Goal: Task Accomplishment & Management: Manage account settings

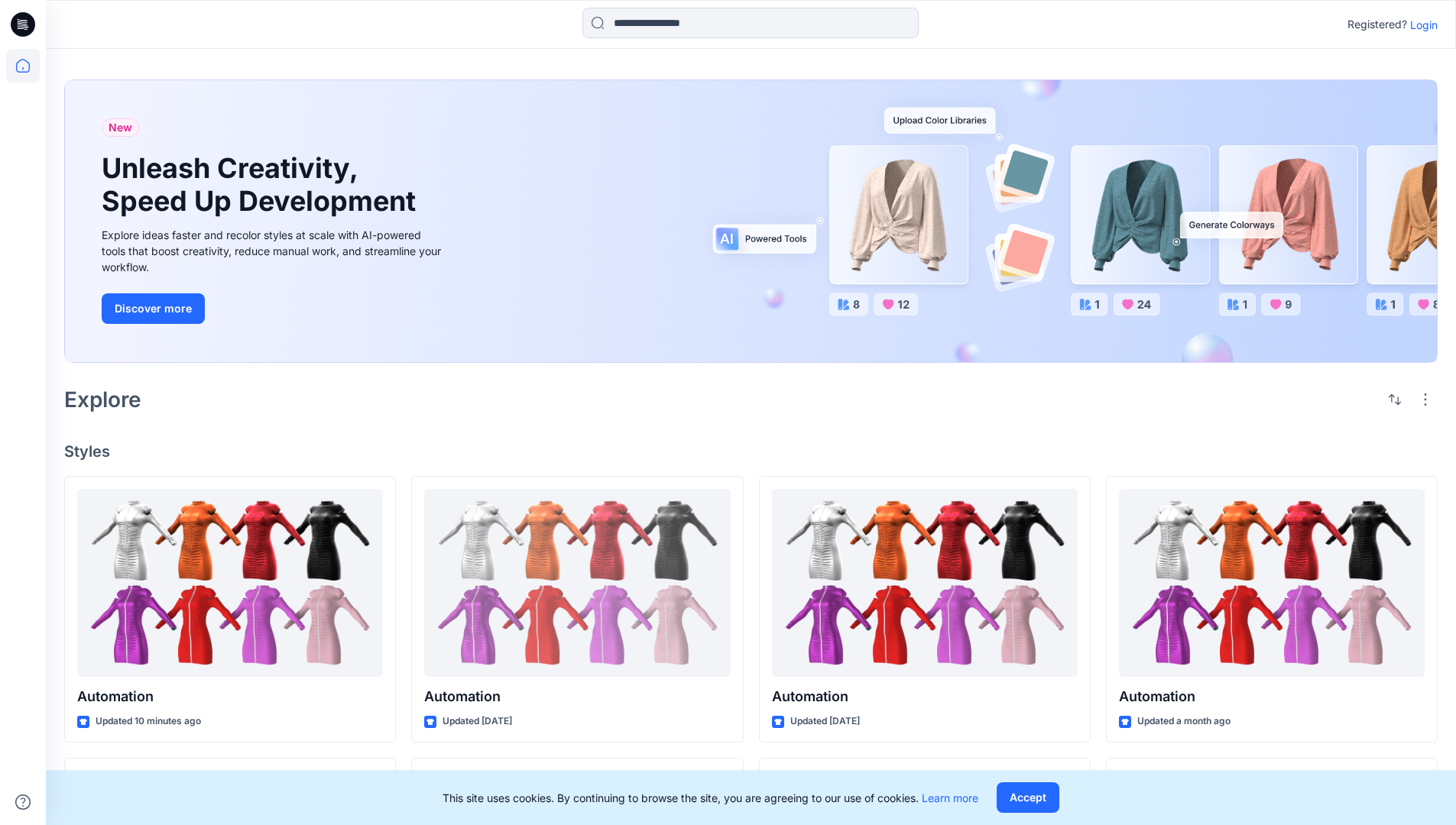
click at [1421, 25] on p "Login" at bounding box center [1424, 25] width 28 height 16
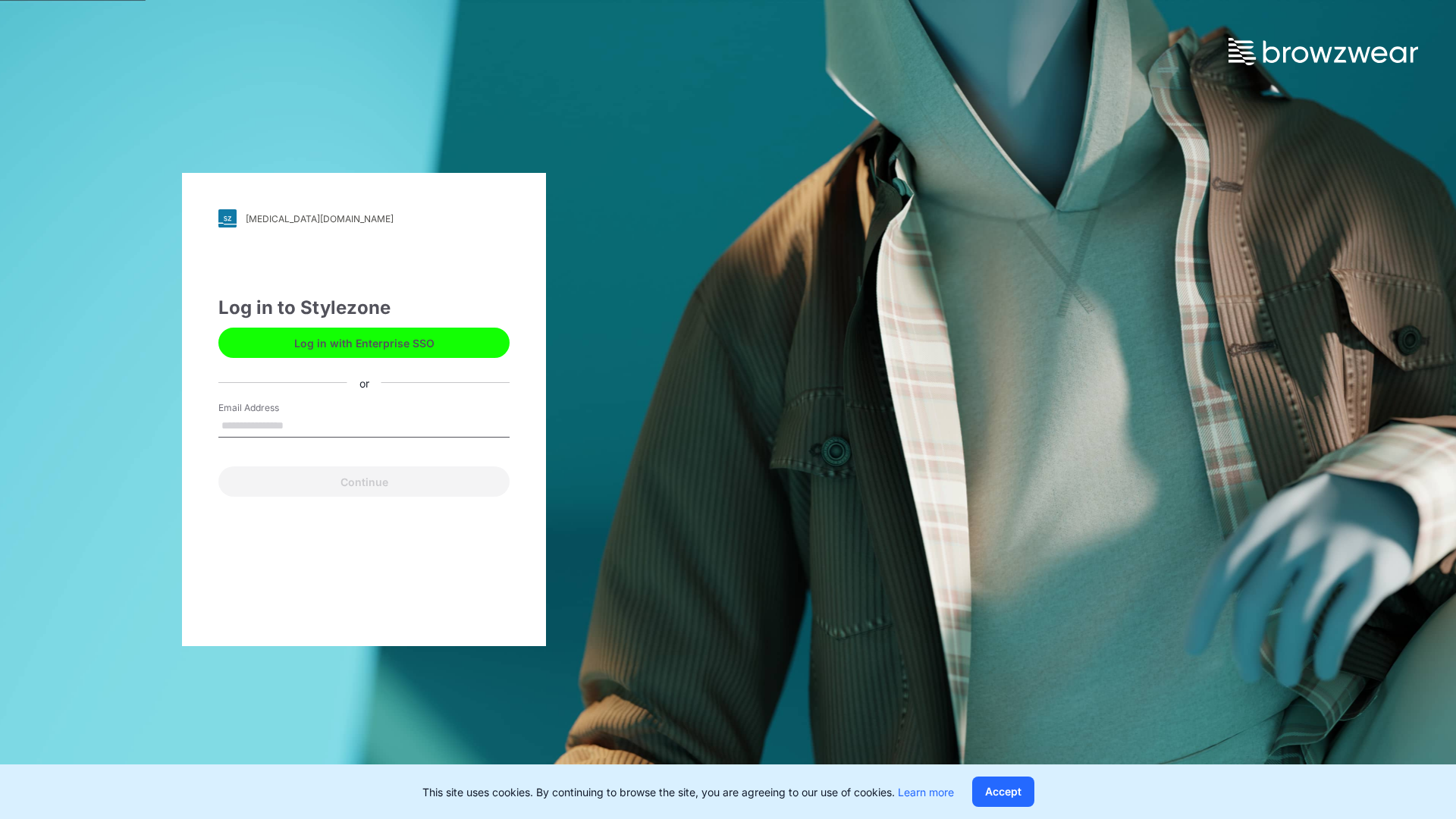
click at [300, 425] on input "Email Address" at bounding box center [363, 426] width 292 height 23
type input "**********"
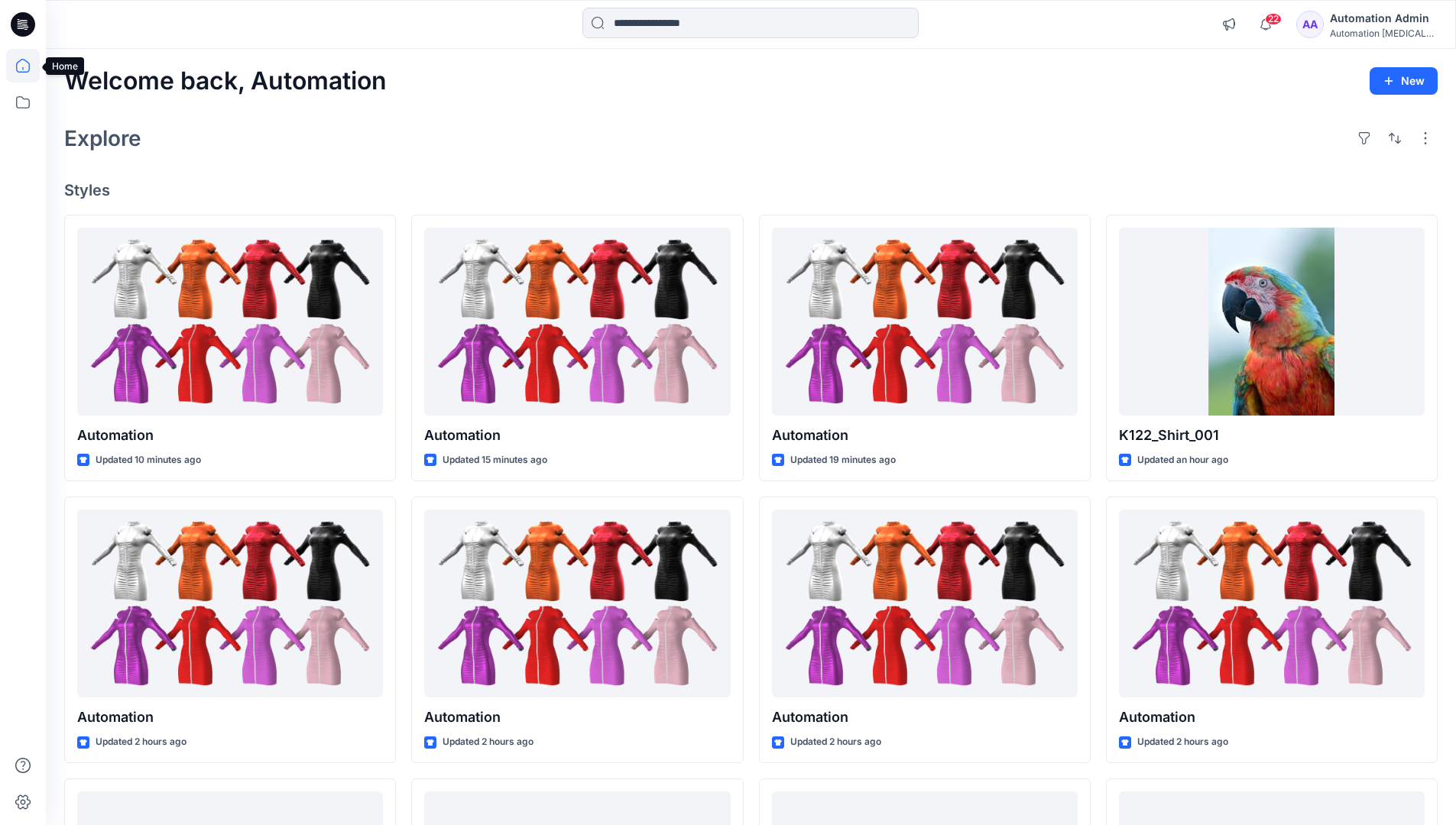
click at [29, 66] on icon at bounding box center [23, 66] width 14 height 14
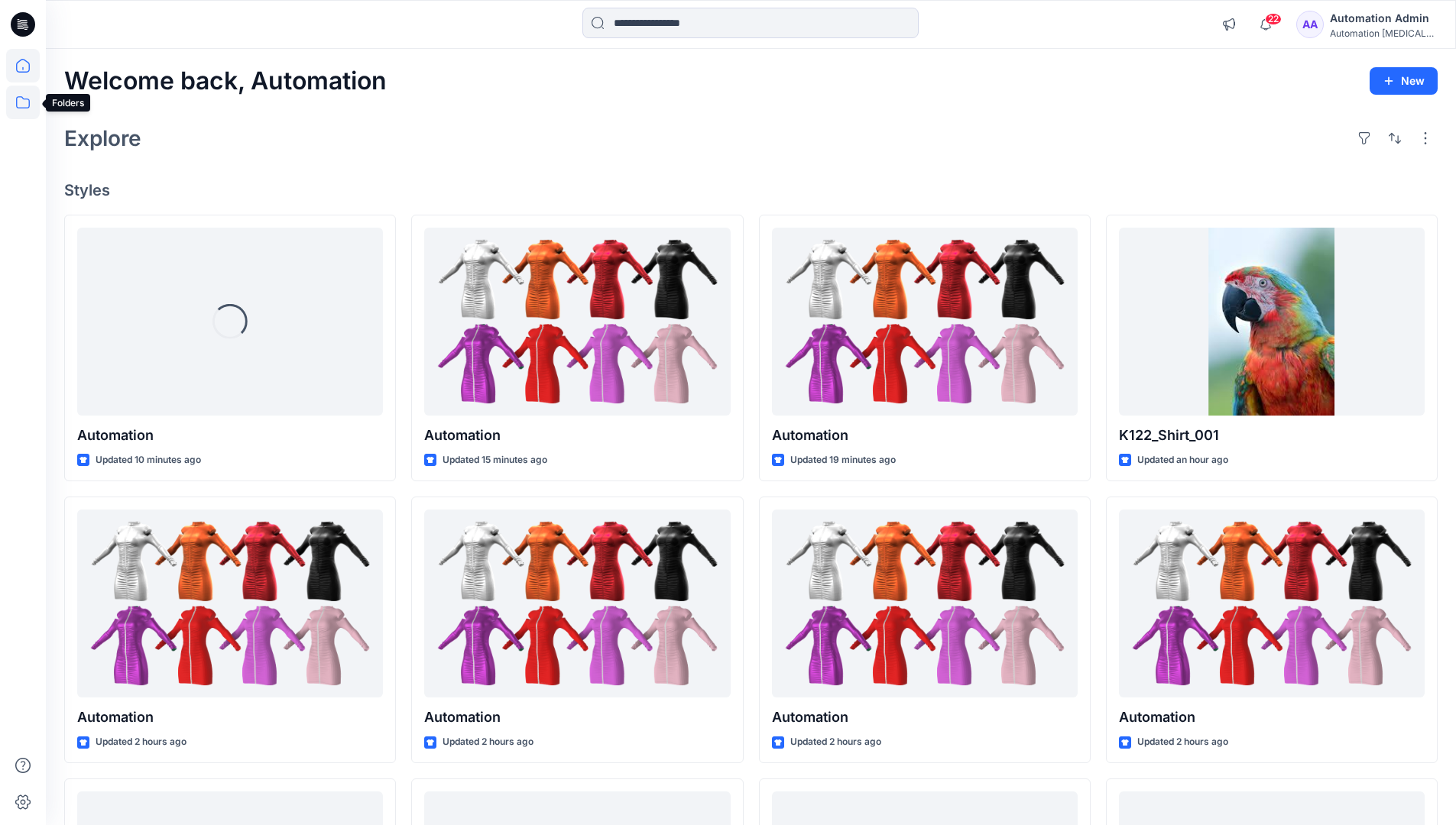
click at [27, 101] on icon at bounding box center [23, 103] width 34 height 34
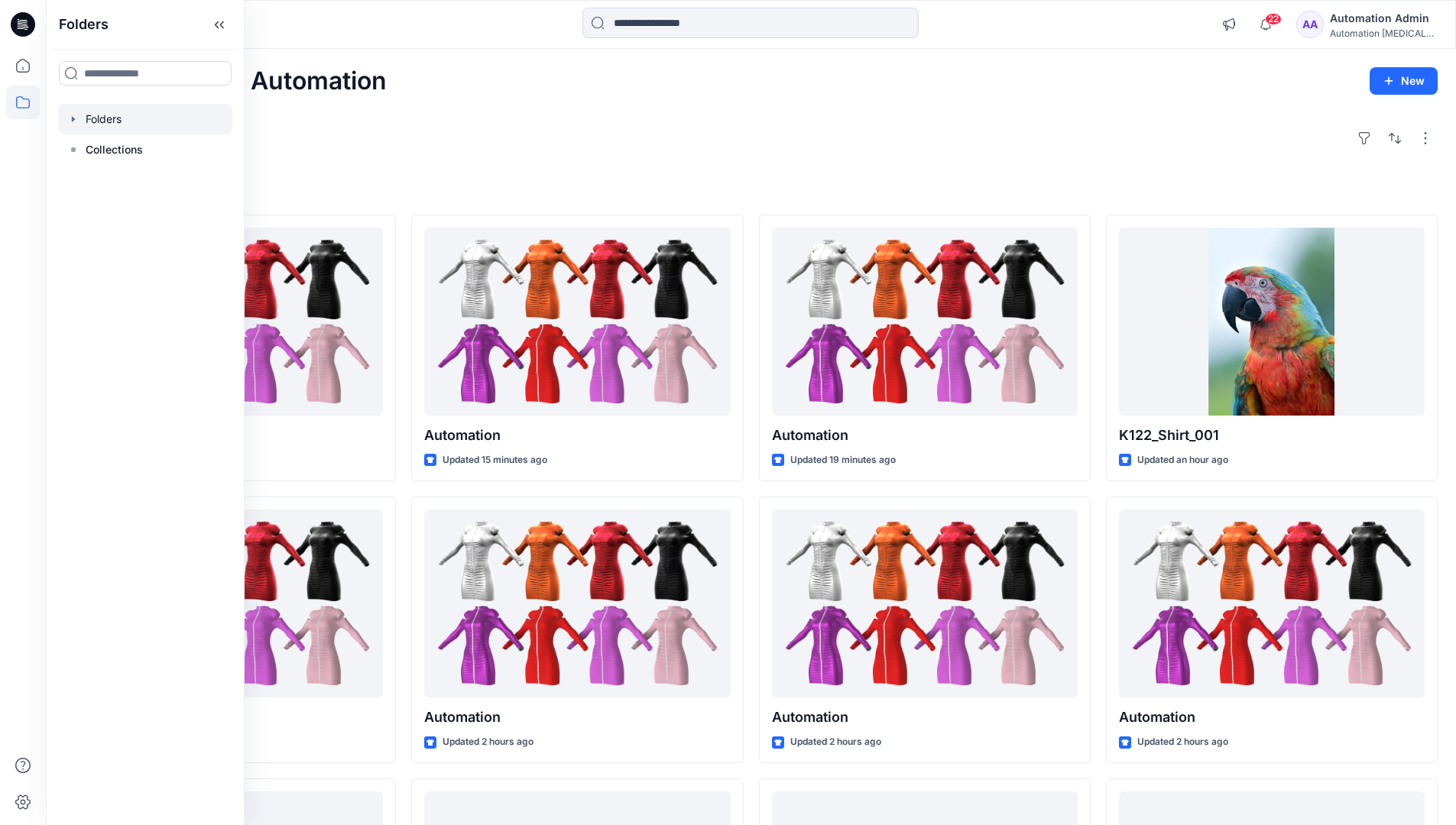
click at [111, 117] on div at bounding box center [145, 120] width 174 height 31
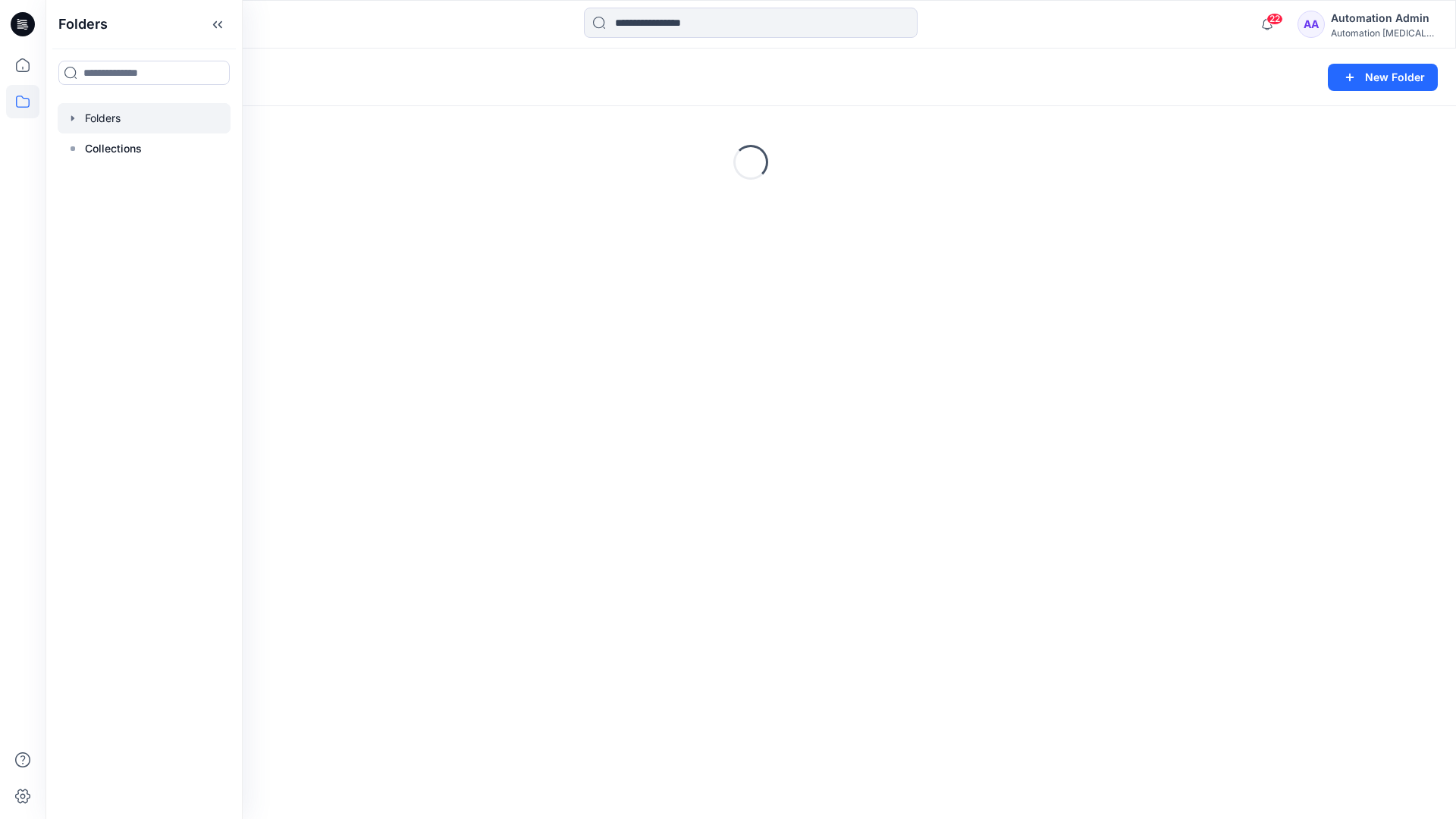
click at [632, 491] on div "Folders New Folder Loading..." at bounding box center [751, 433] width 1411 height 771
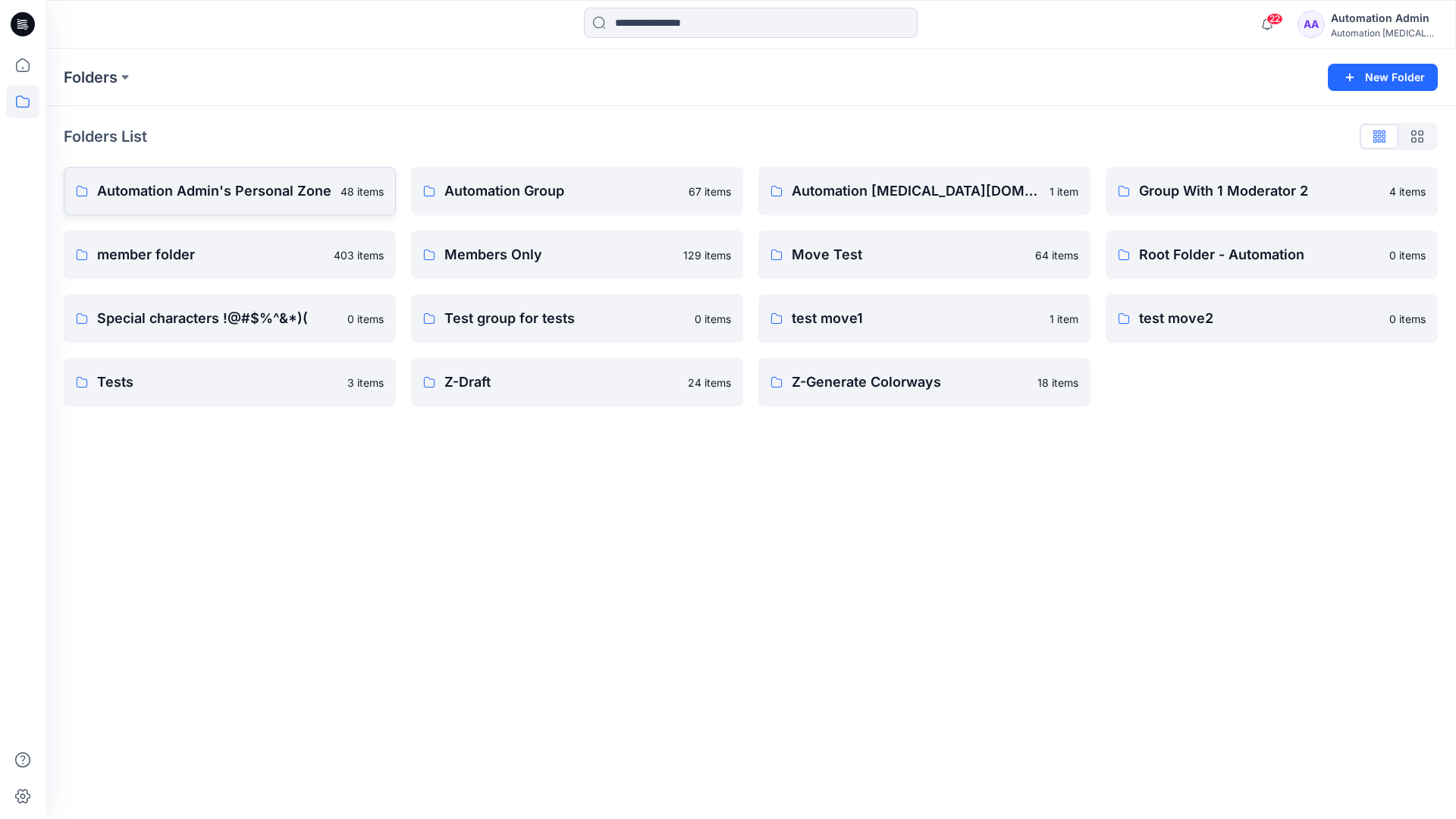
click at [258, 197] on p "Automation Admin's Personal Zone" at bounding box center [214, 191] width 234 height 21
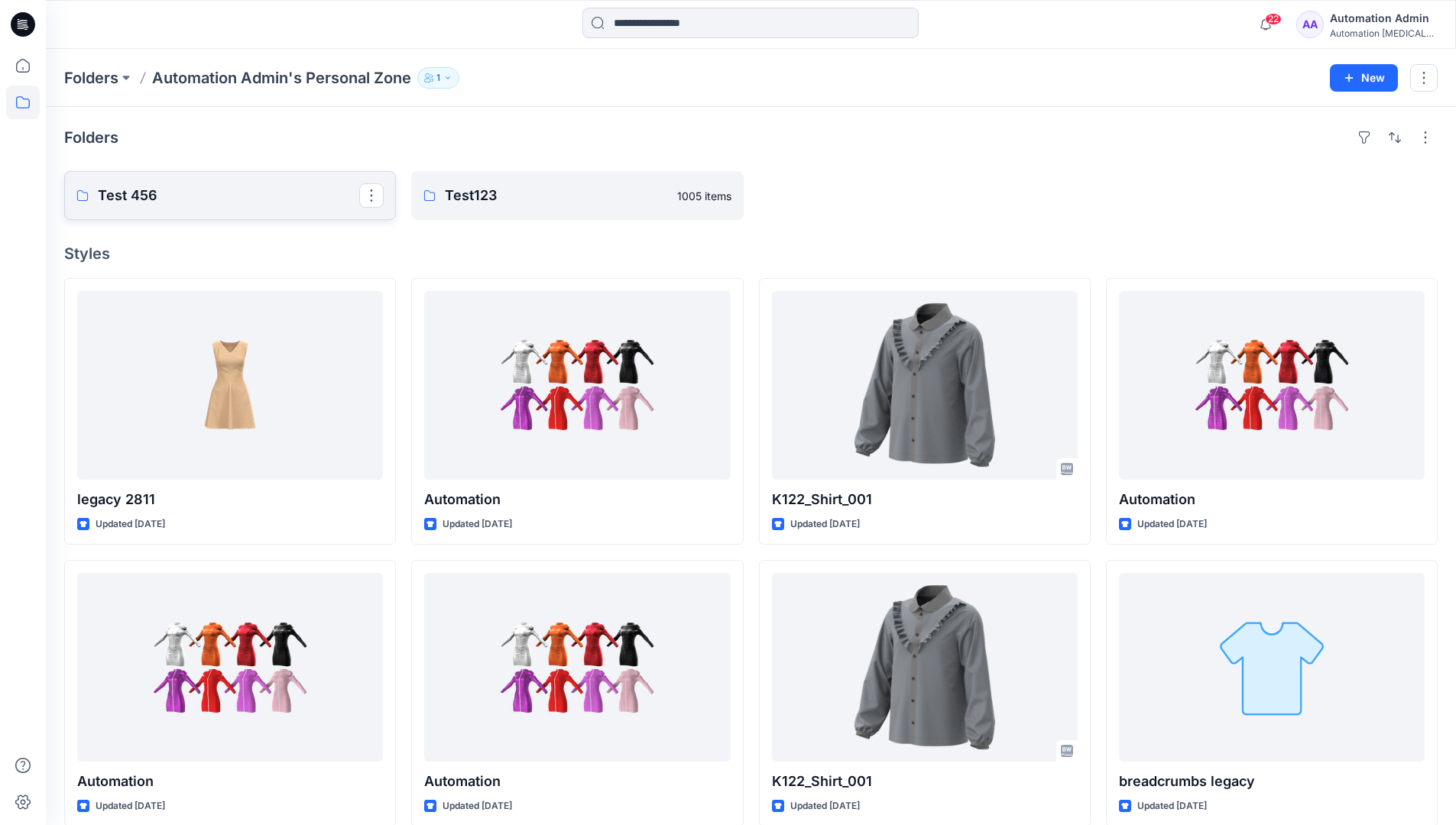
click at [221, 207] on link "Test 456" at bounding box center [230, 195] width 332 height 49
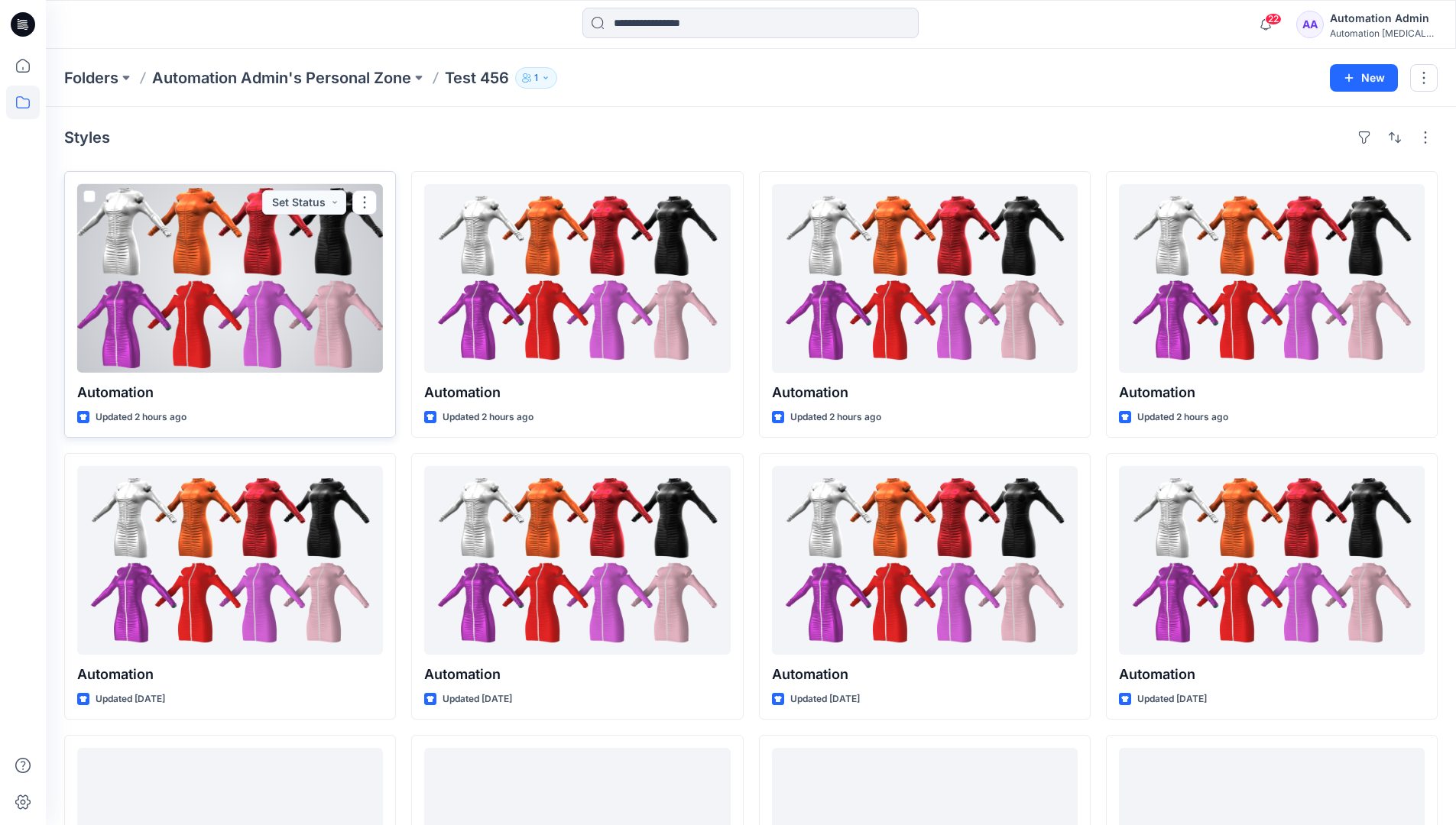
click at [90, 197] on span at bounding box center [89, 197] width 12 height 12
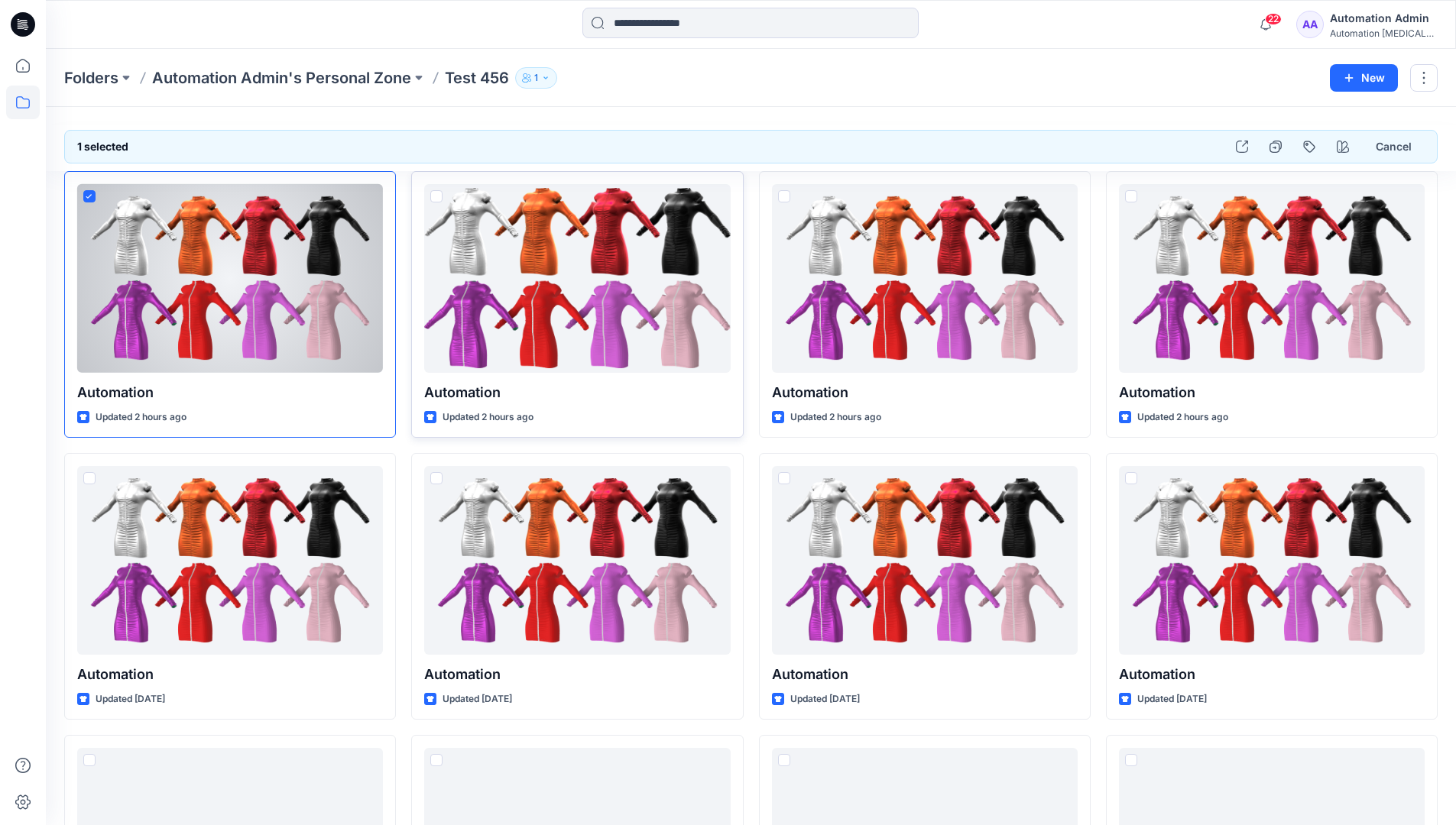
click at [436, 196] on span at bounding box center [436, 197] width 12 height 12
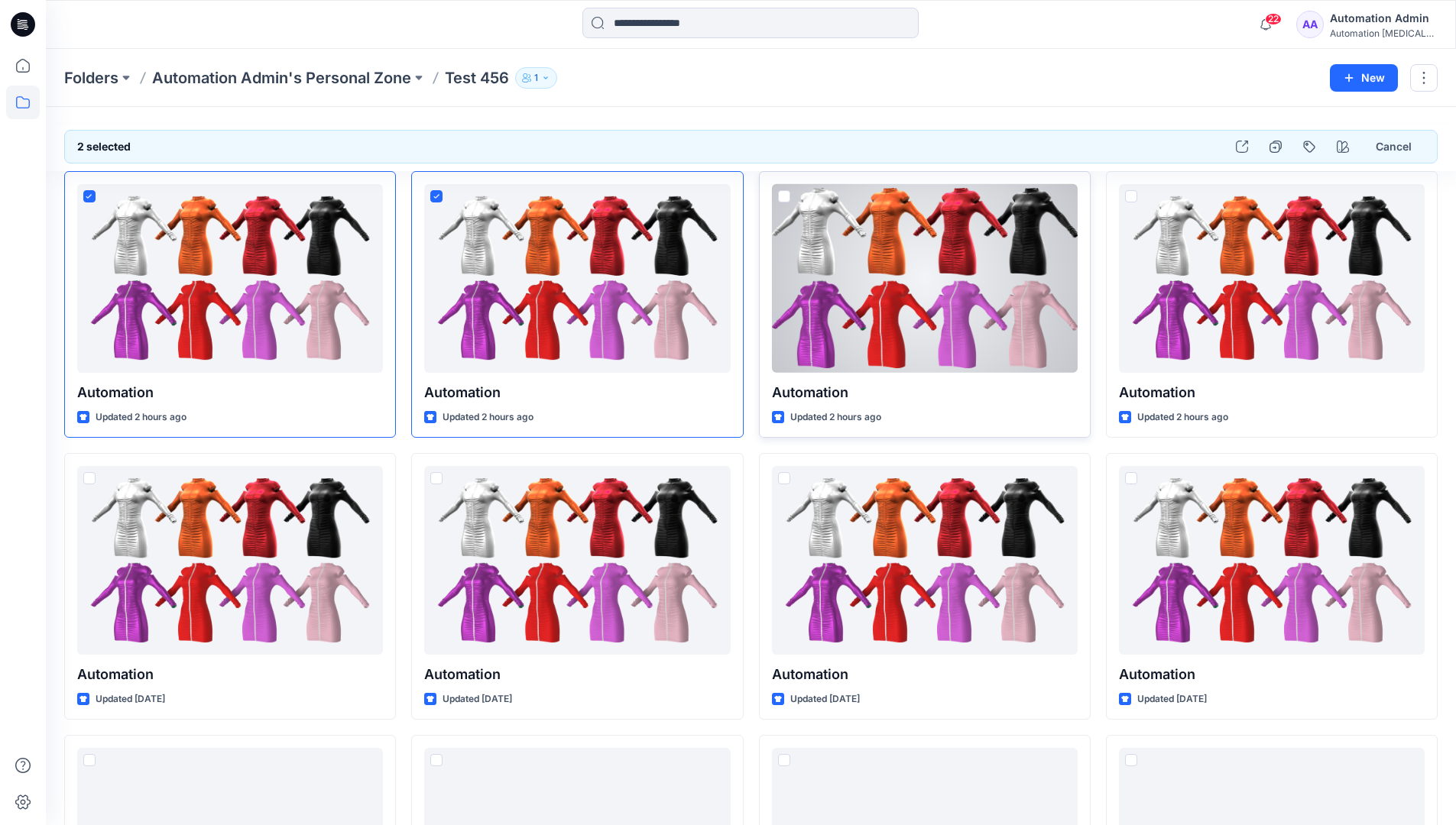
click at [784, 198] on span at bounding box center [784, 197] width 12 height 12
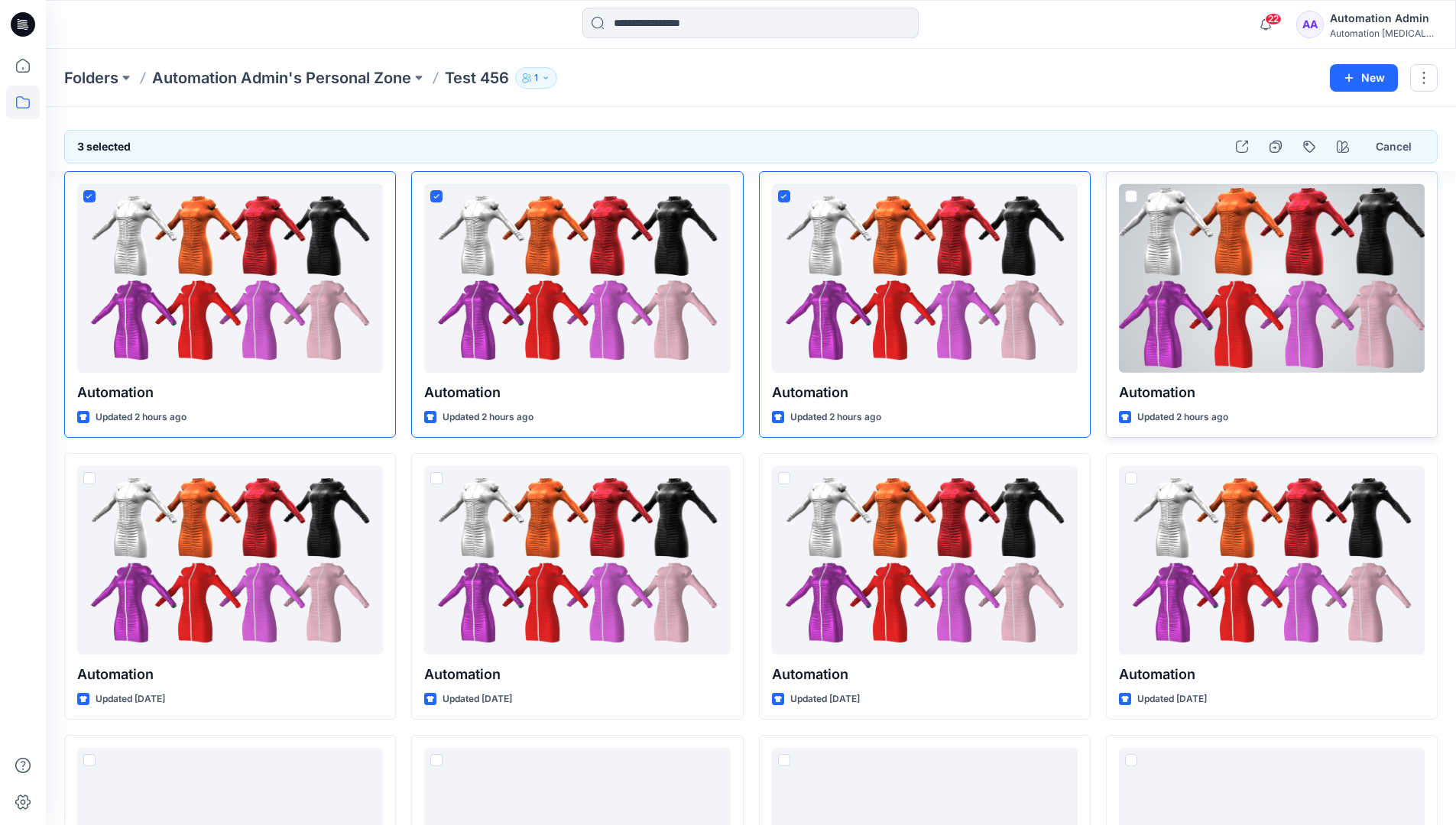
click at [1135, 194] on span at bounding box center [1131, 197] width 12 height 12
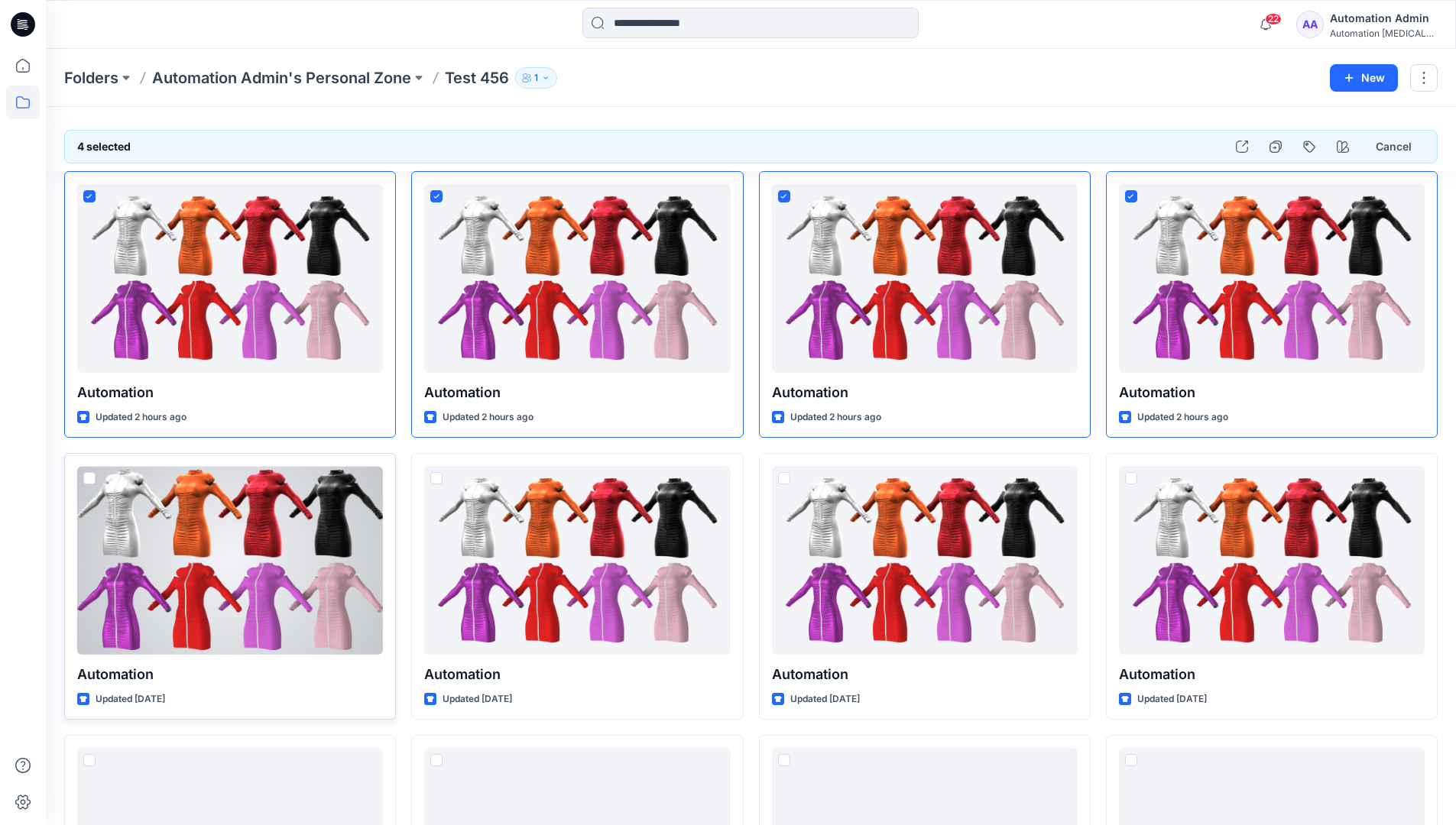
click at [91, 482] on span at bounding box center [89, 479] width 12 height 12
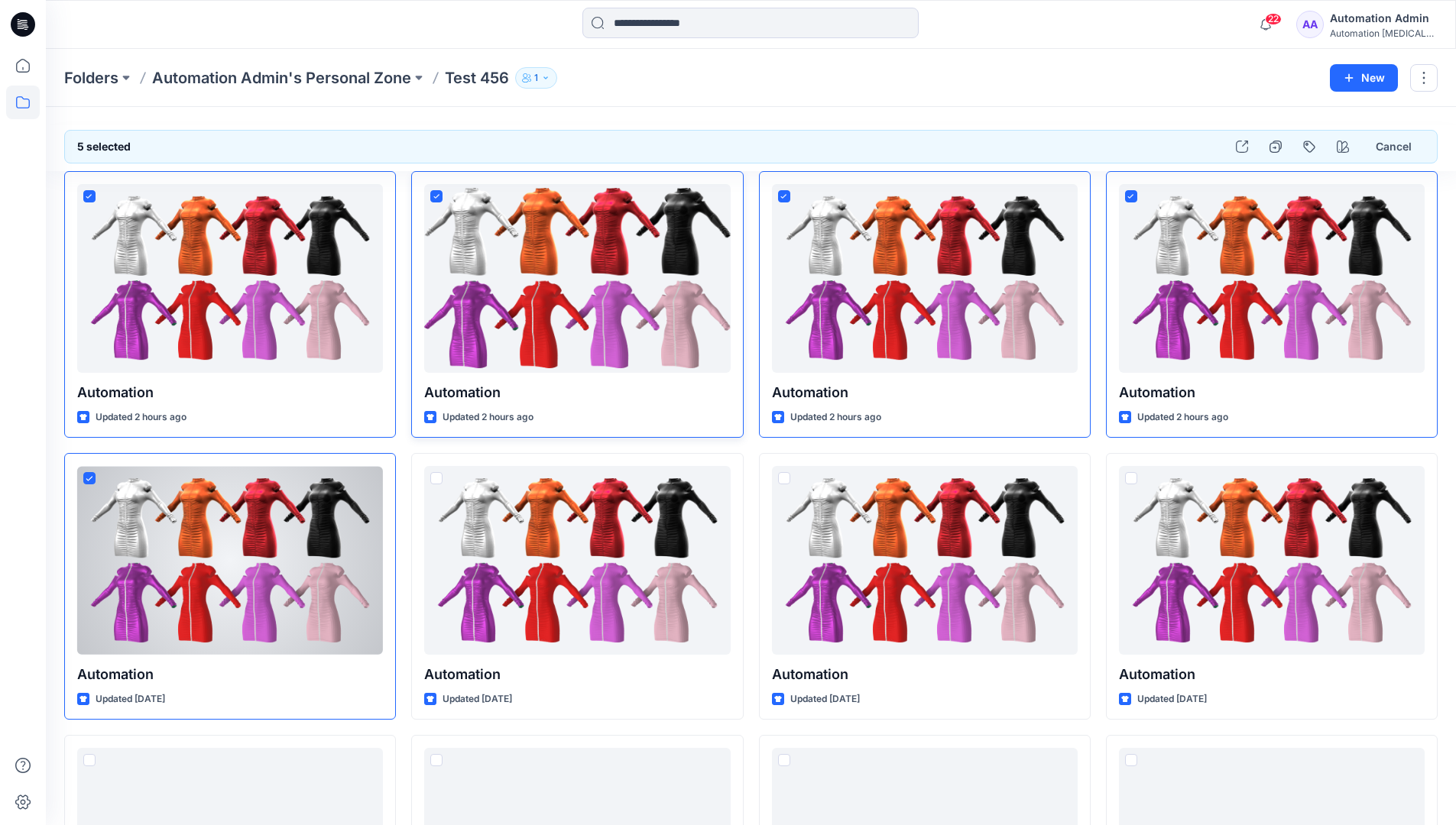
click at [438, 196] on icon at bounding box center [436, 197] width 6 height 5
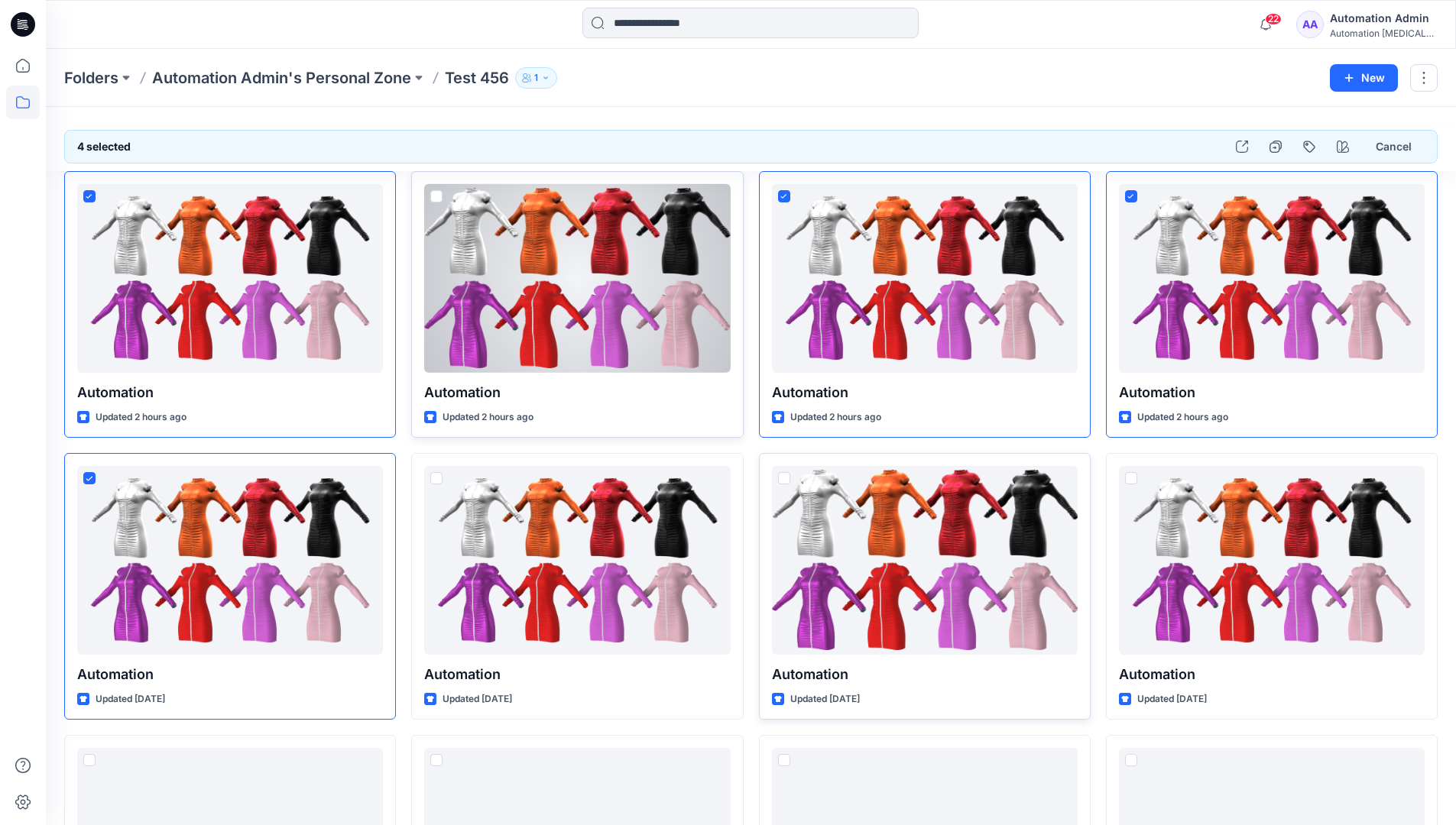
click at [785, 482] on span at bounding box center [784, 479] width 12 height 12
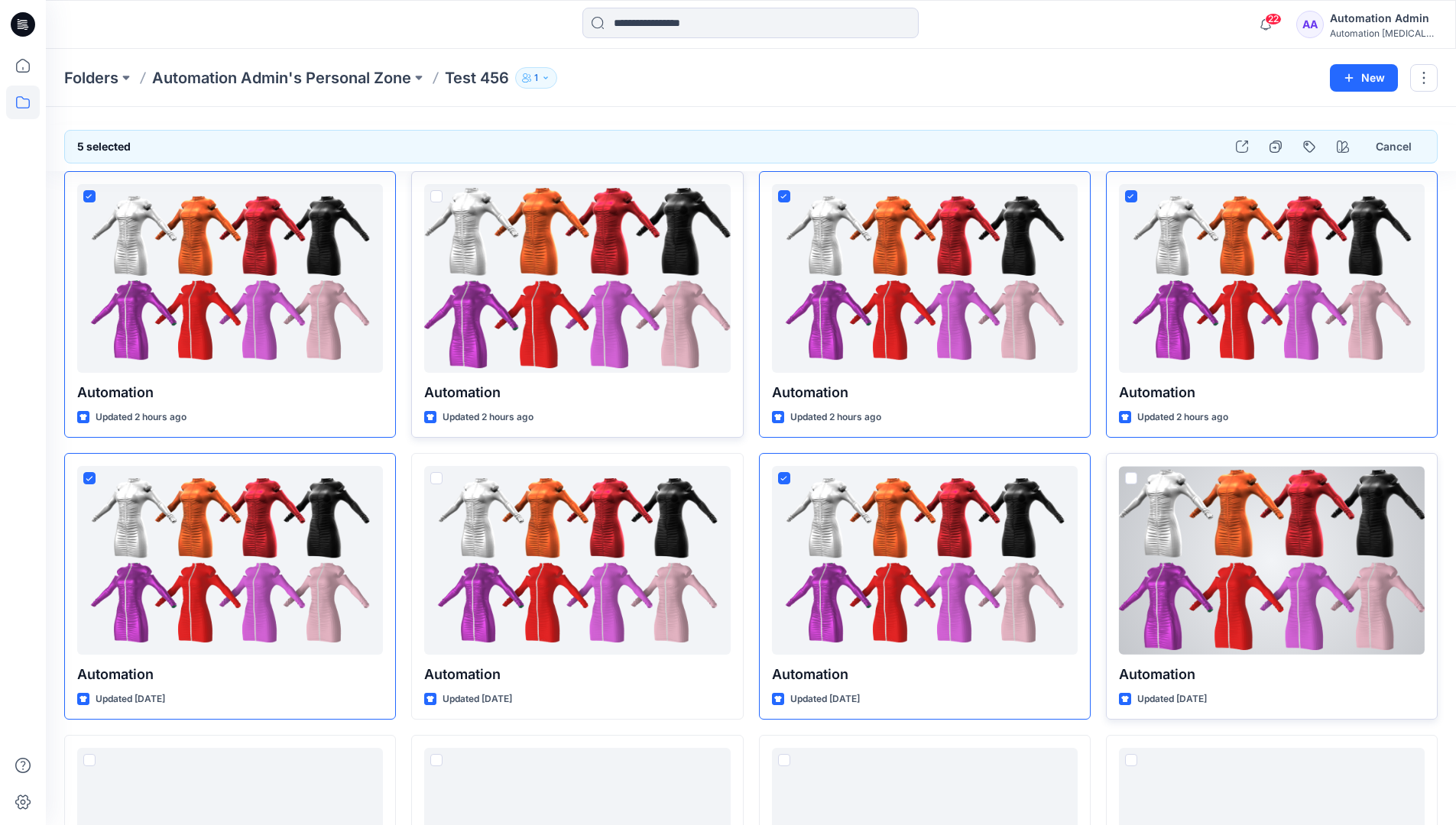
click at [1134, 480] on span at bounding box center [1131, 479] width 12 height 12
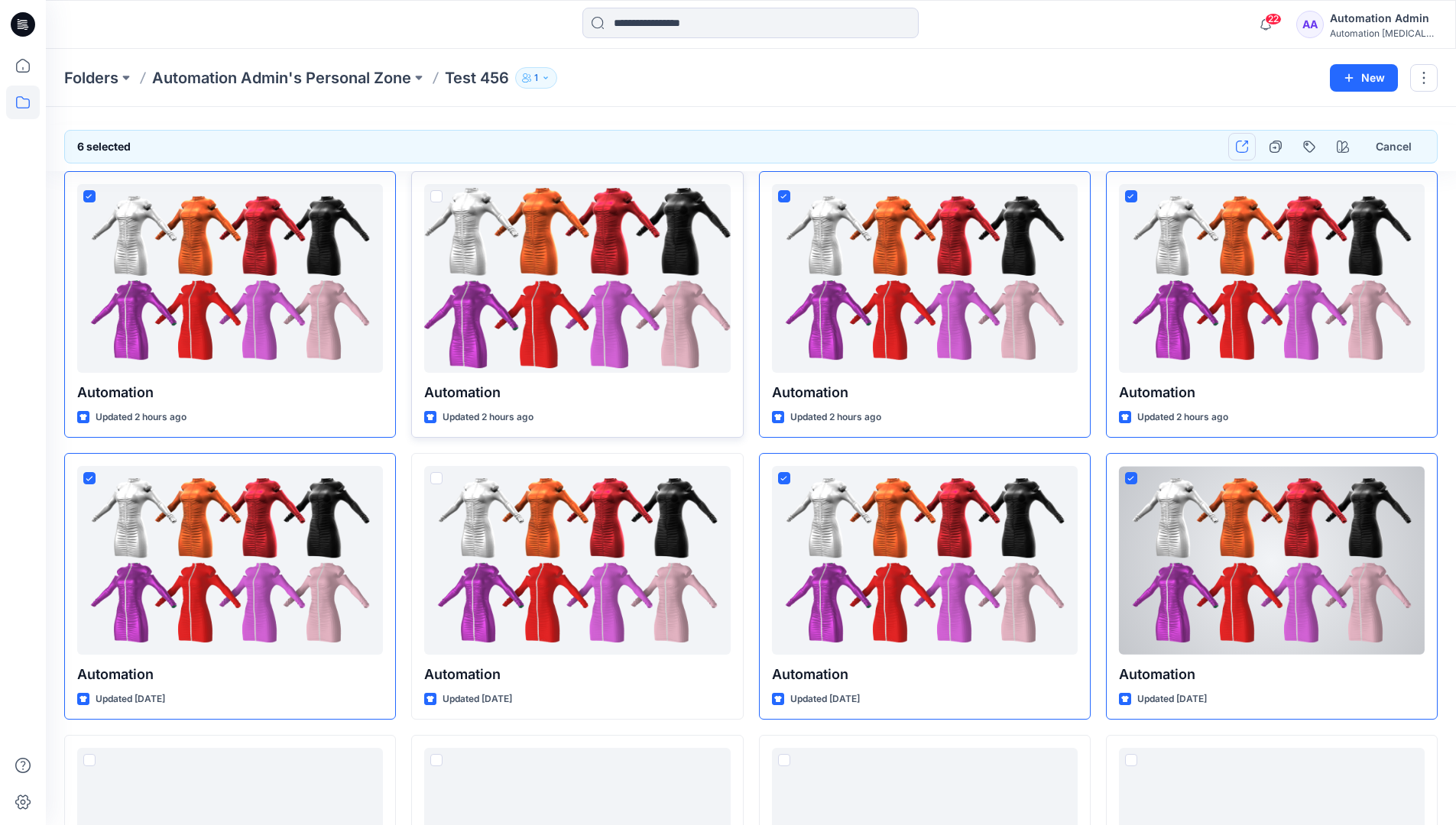
click at [1245, 150] on icon "button" at bounding box center [1242, 146] width 12 height 12
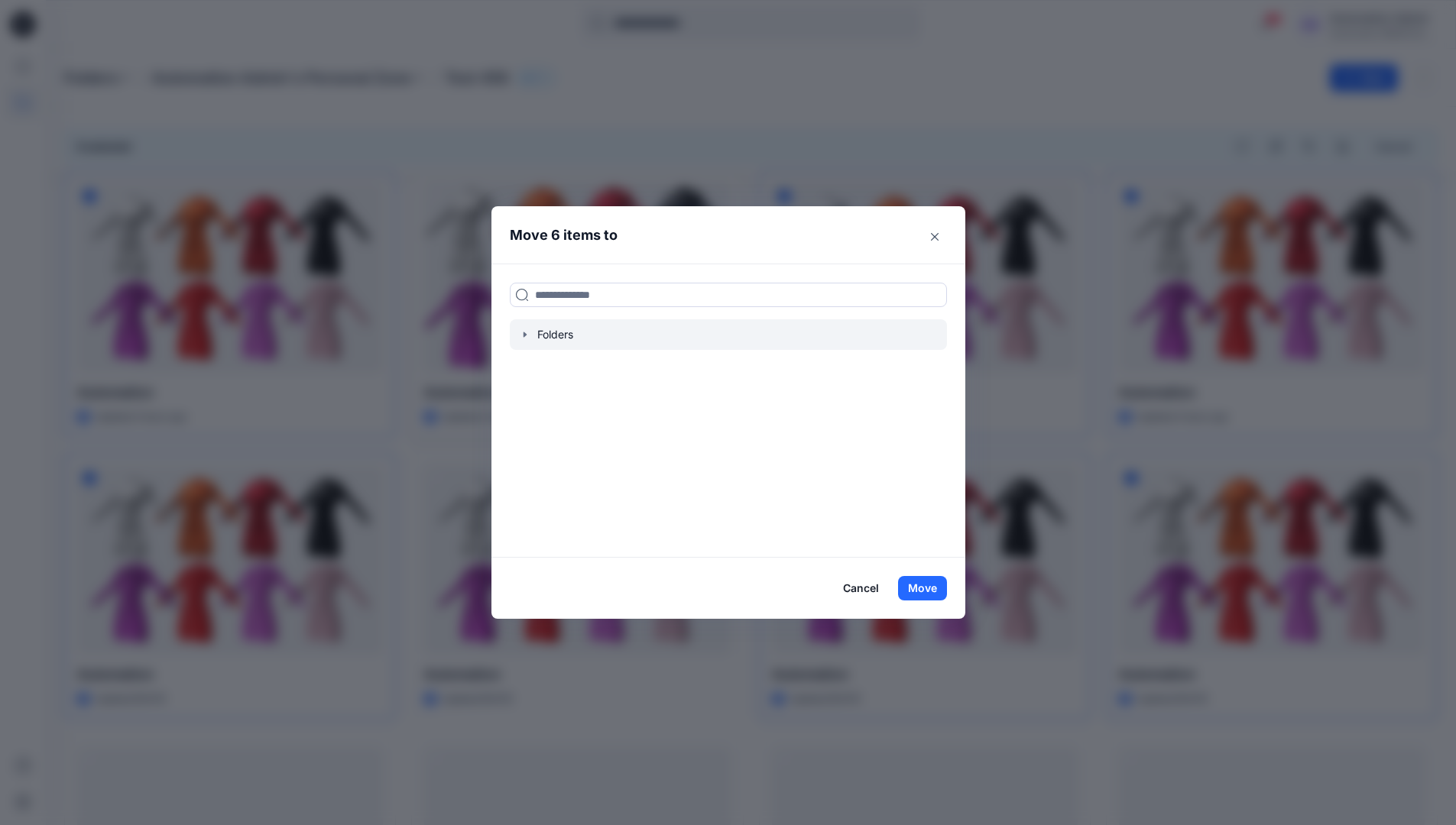
click at [530, 338] on icon "button" at bounding box center [525, 335] width 12 height 12
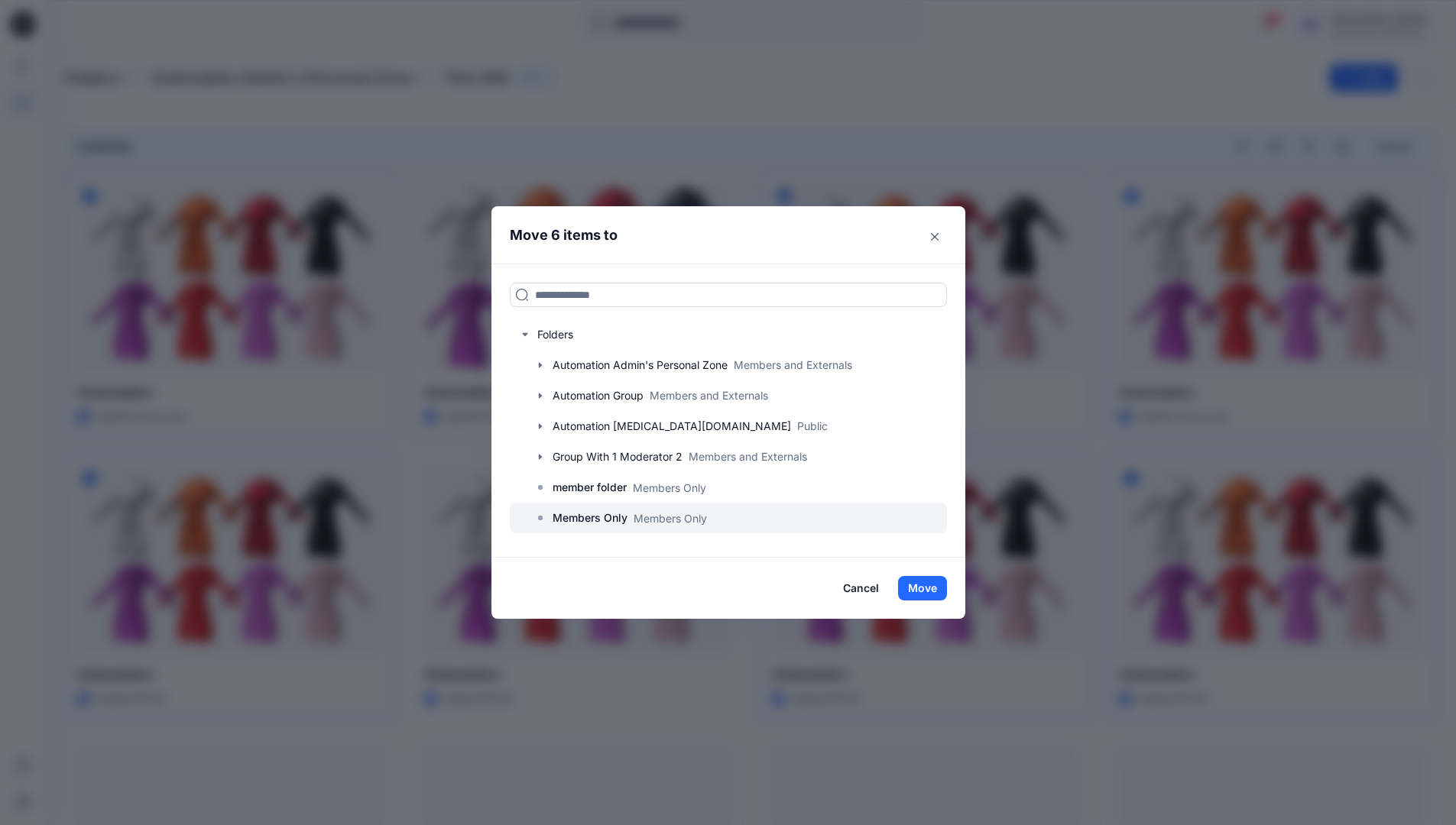
click at [600, 514] on p "Members Only" at bounding box center [590, 518] width 75 height 19
click at [922, 584] on button "Move" at bounding box center [922, 588] width 49 height 25
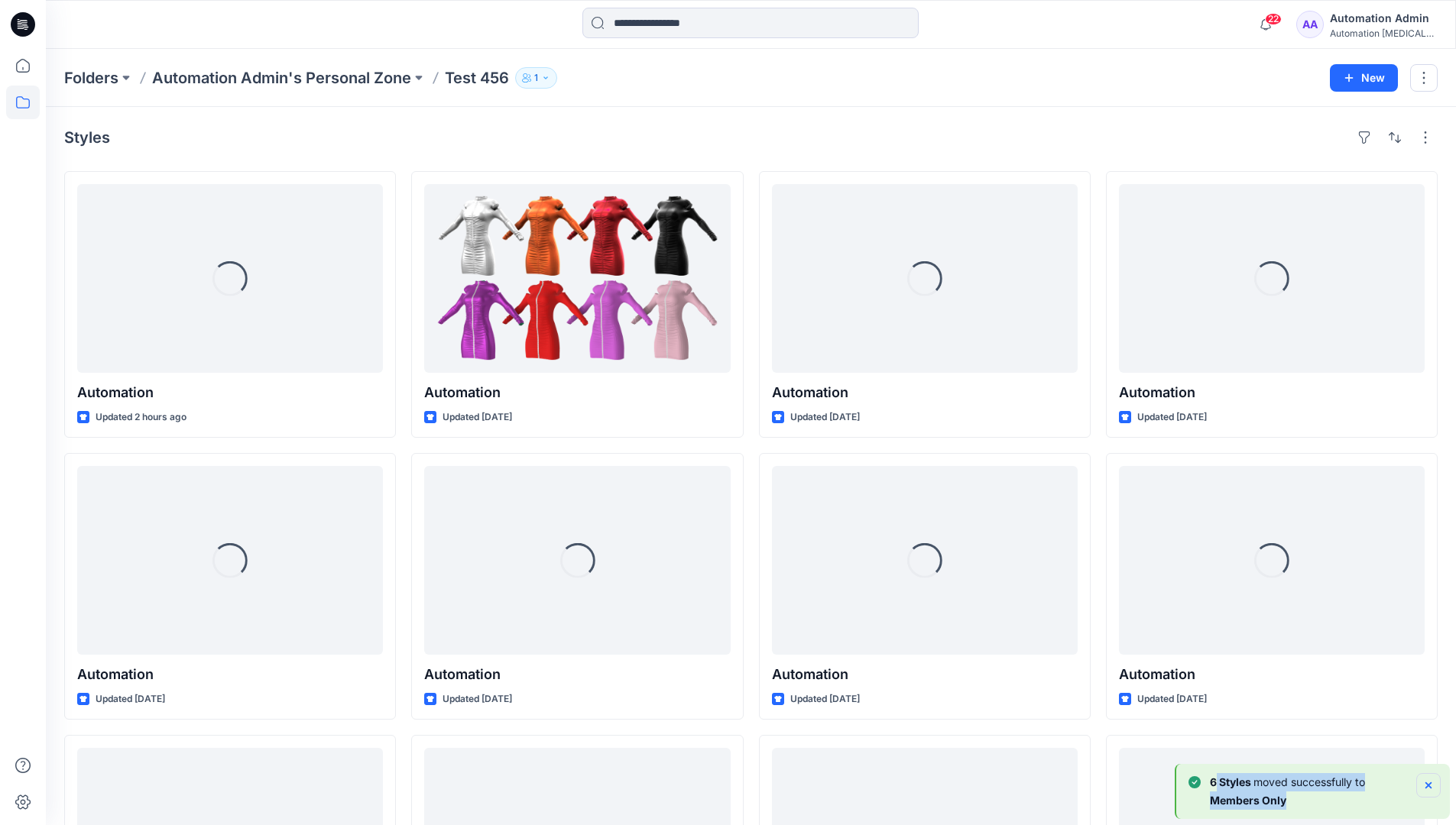
drag, startPoint x: 922, startPoint y: 584, endPoint x: 1428, endPoint y: 783, distance: 543.7
click at [1428, 783] on div "6 Styles moved successfully to Members Only" at bounding box center [1314, 792] width 252 height 37
click at [1427, 783] on icon "Notifications-bottom-right" at bounding box center [1429, 786] width 6 height 6
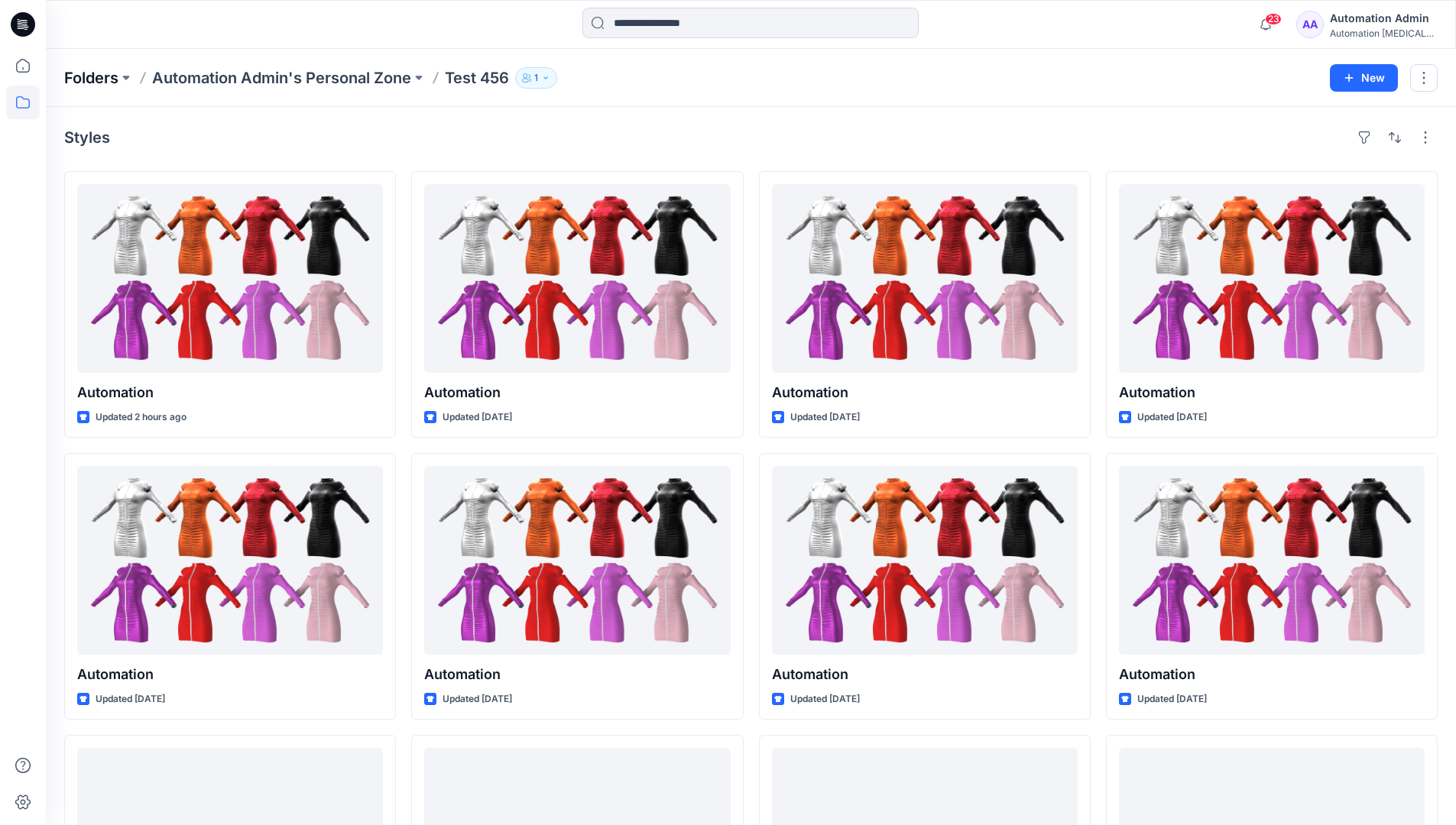
click at [93, 77] on p "Folders" at bounding box center [91, 78] width 54 height 22
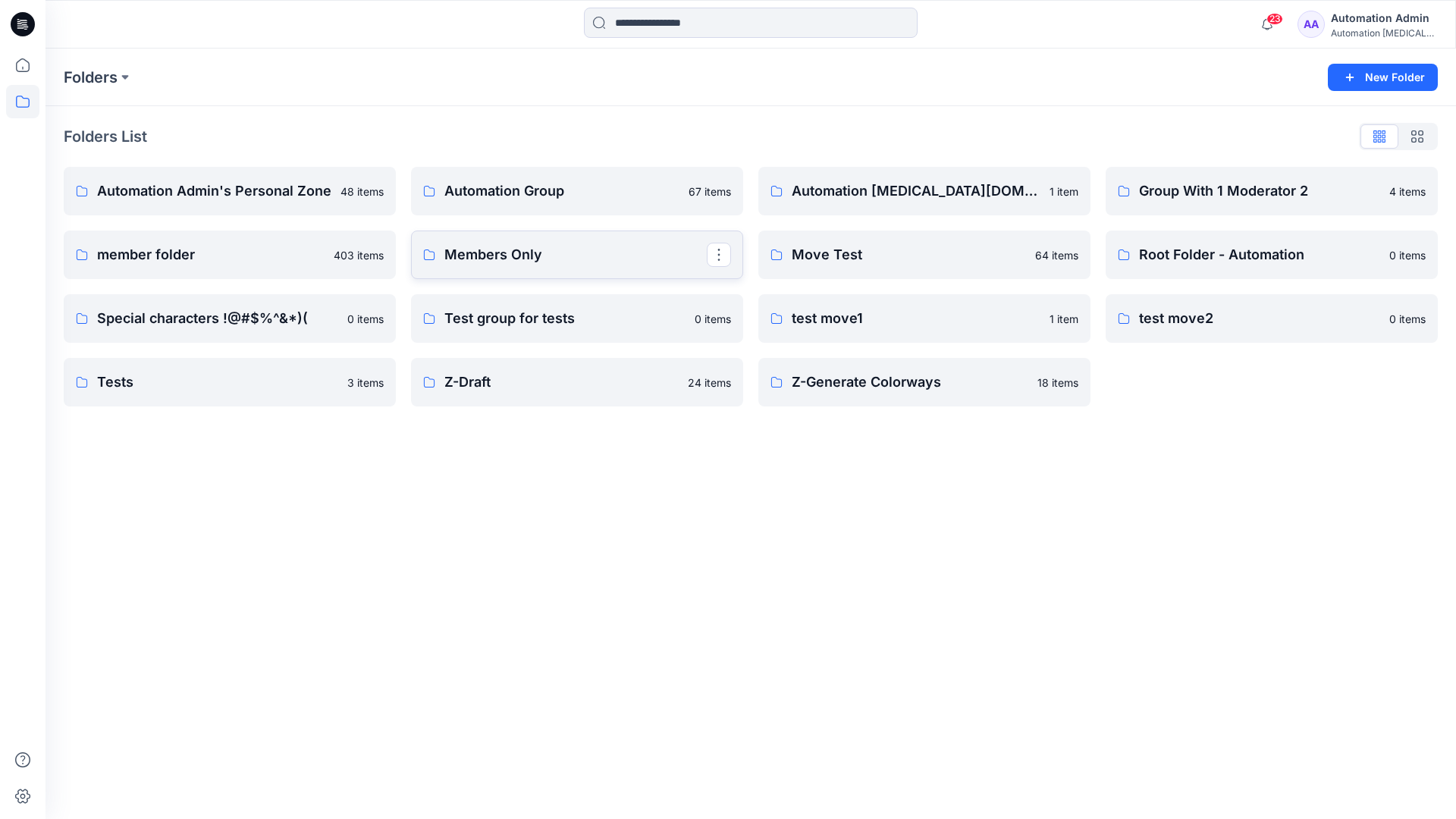
click at [491, 260] on p "Members Only" at bounding box center [575, 255] width 262 height 21
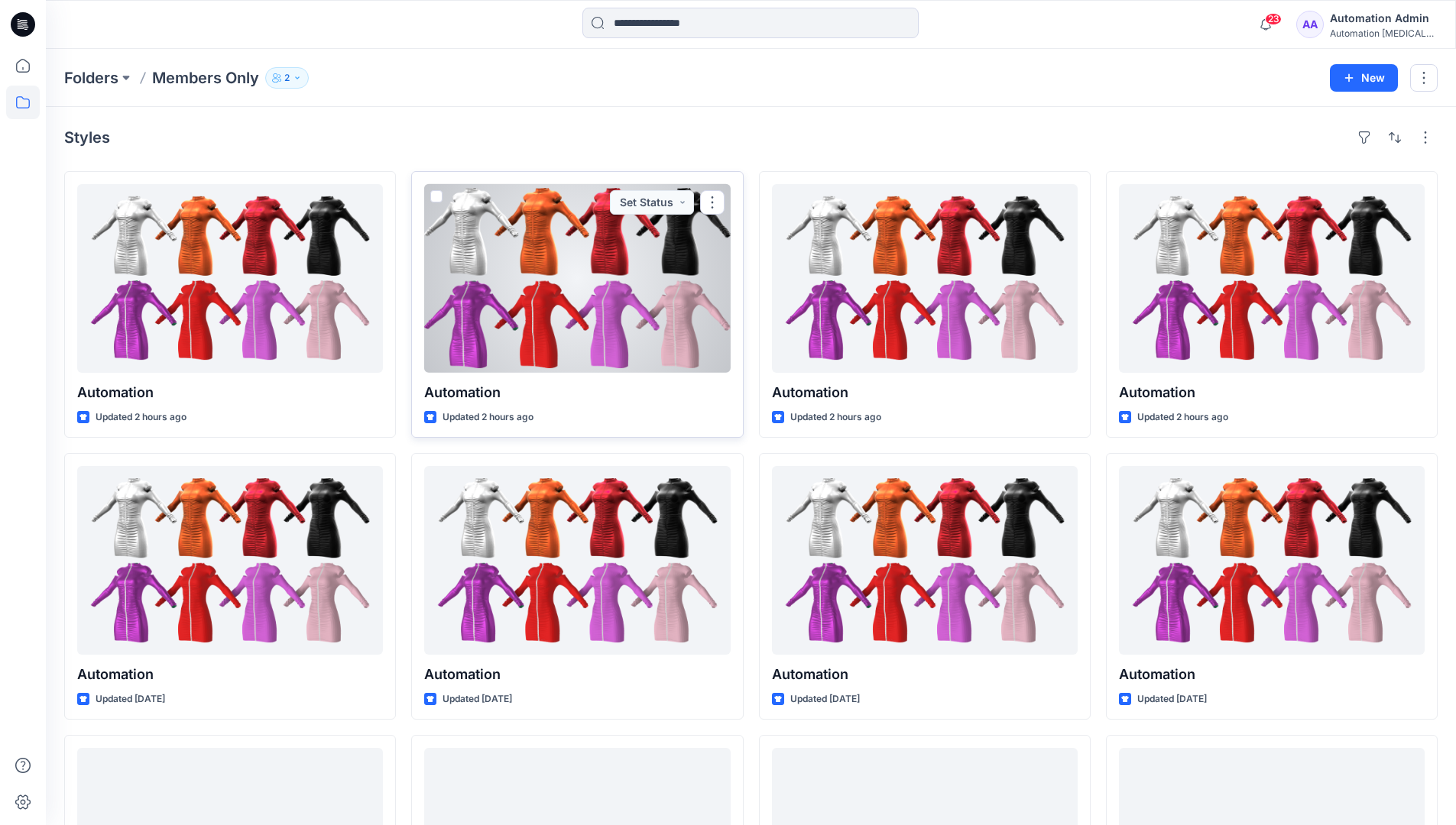
click at [435, 200] on span at bounding box center [436, 197] width 12 height 12
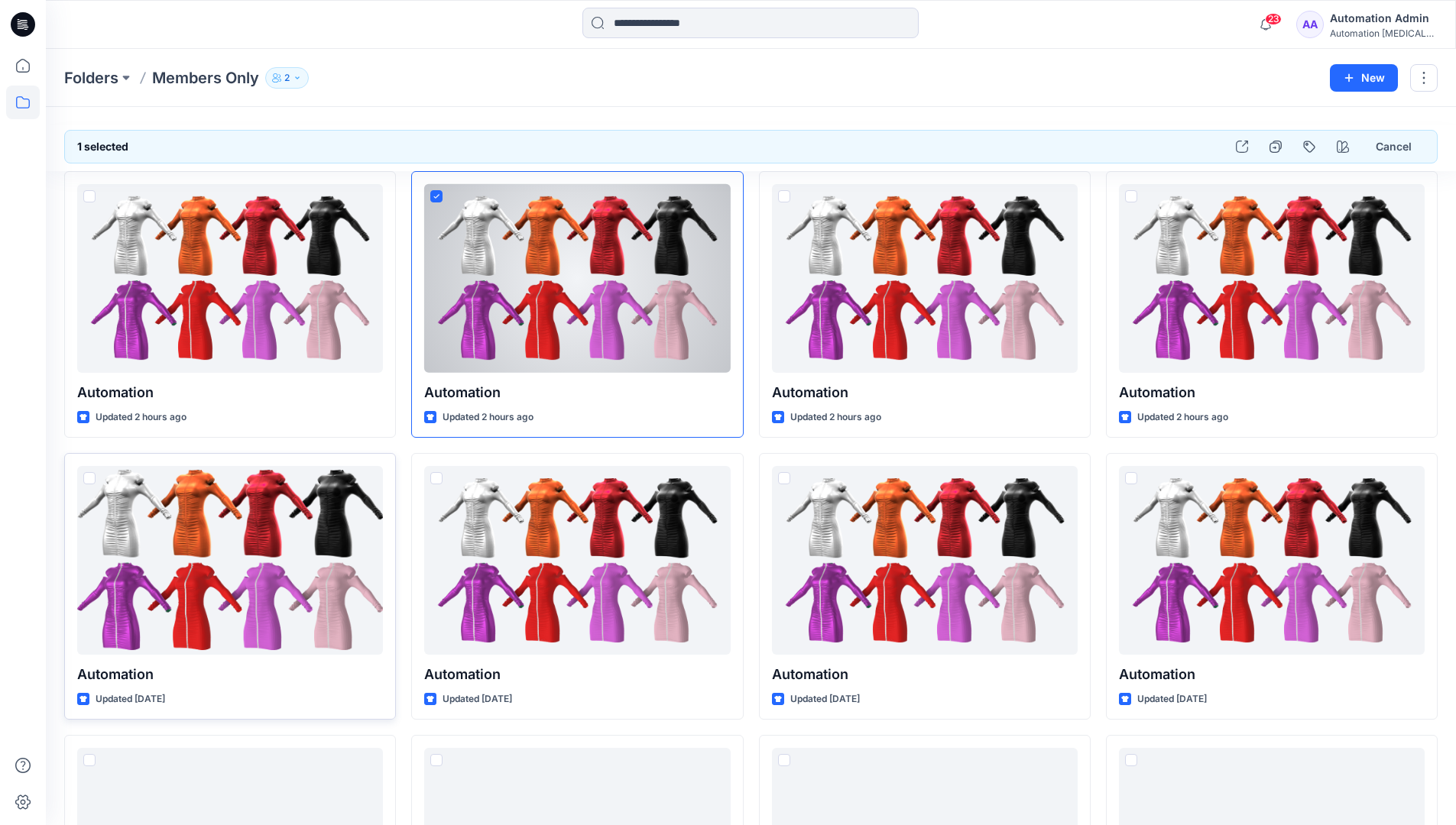
click at [93, 483] on span at bounding box center [89, 479] width 12 height 12
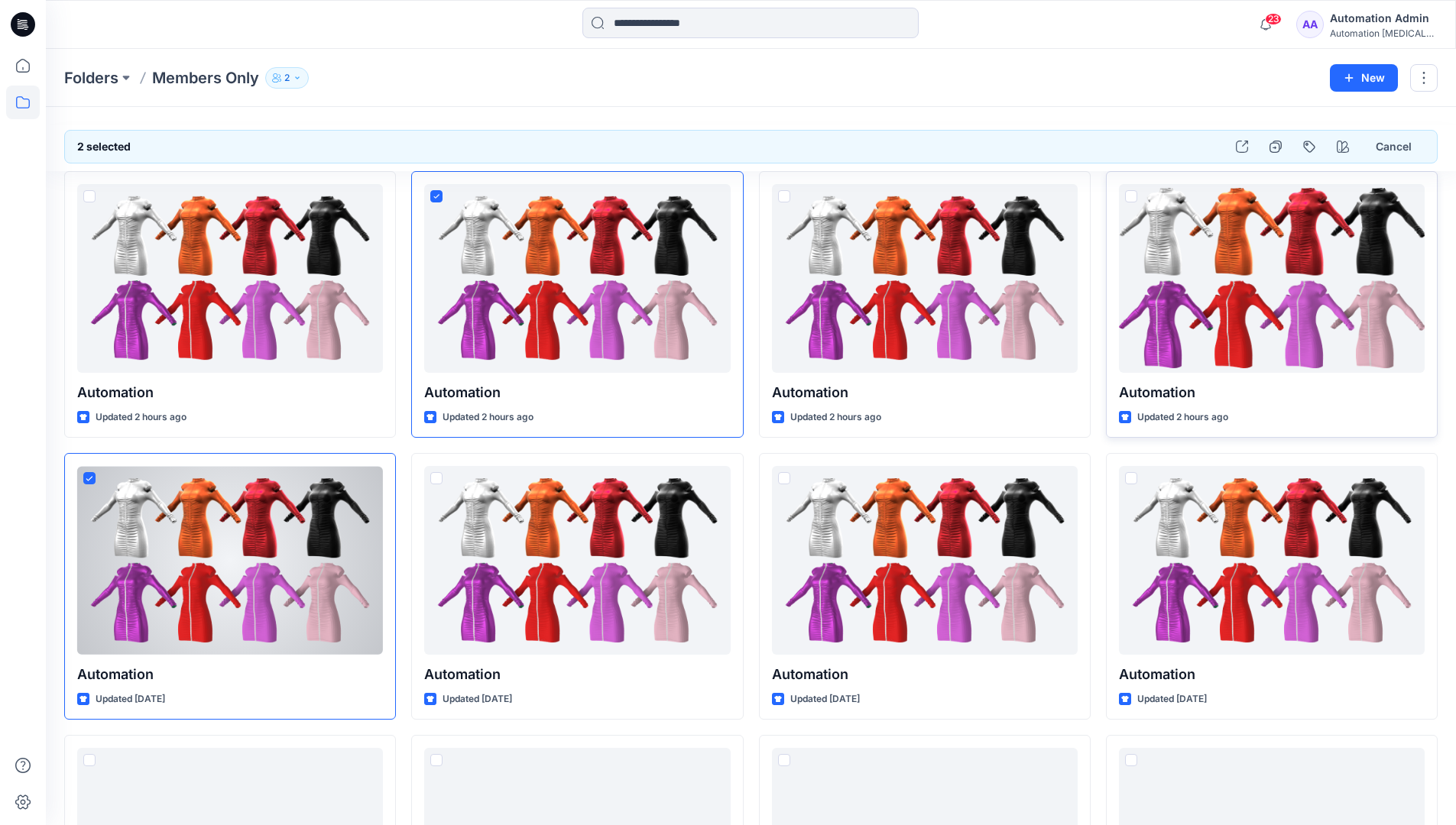
click at [1130, 197] on span at bounding box center [1131, 197] width 12 height 12
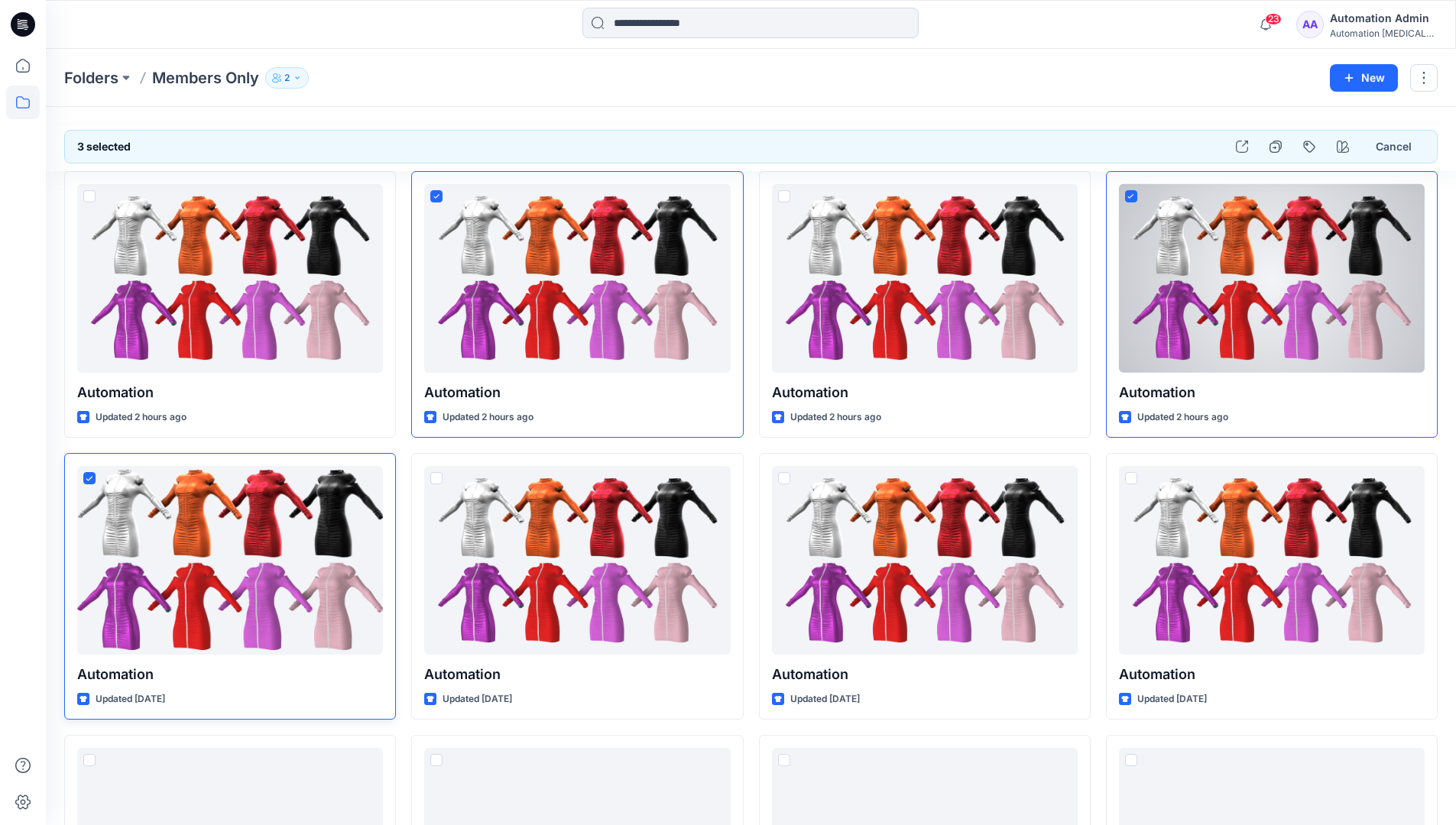
click at [88, 477] on icon at bounding box center [89, 479] width 7 height 5
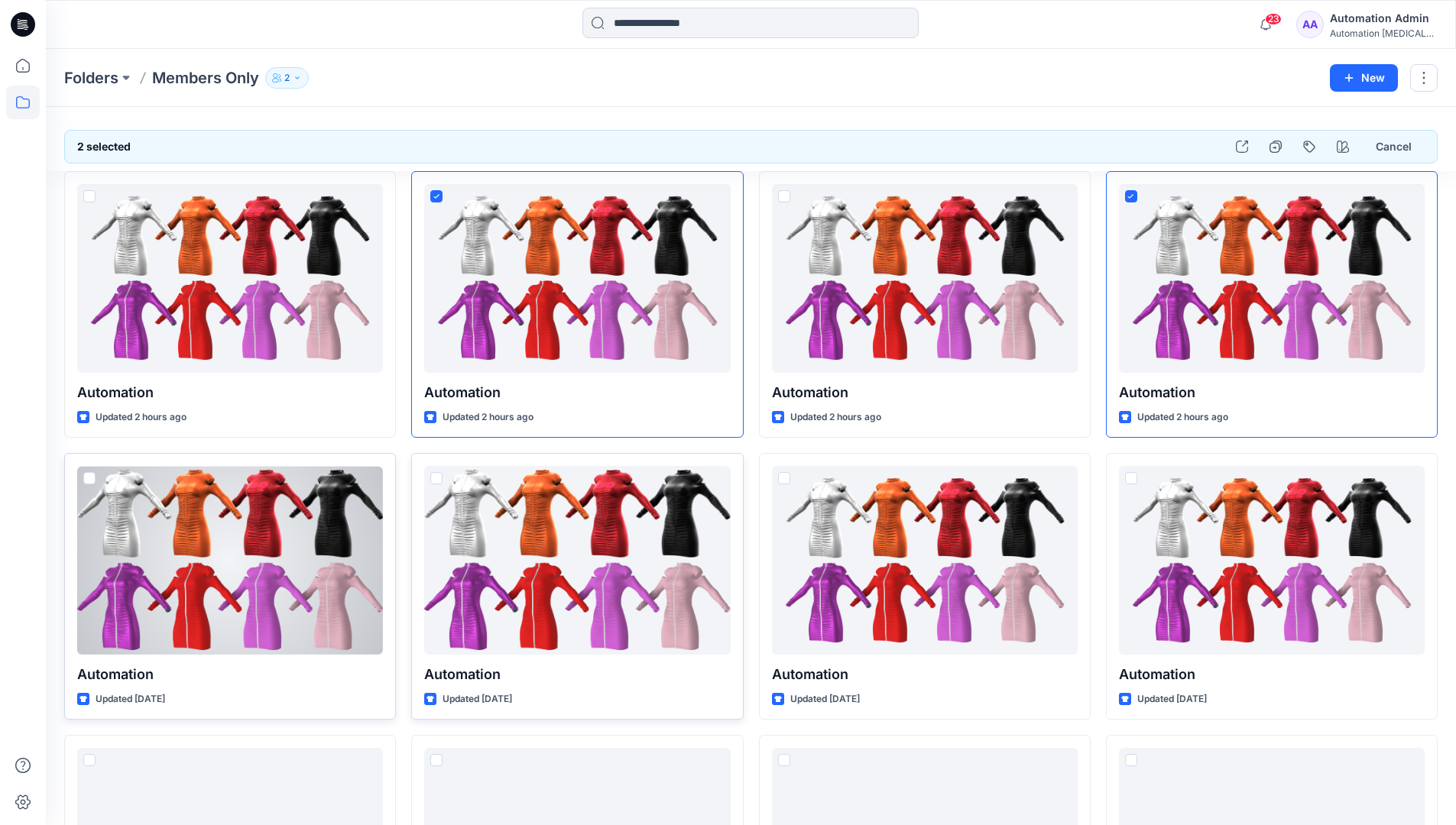
click at [436, 478] on span at bounding box center [436, 479] width 12 height 12
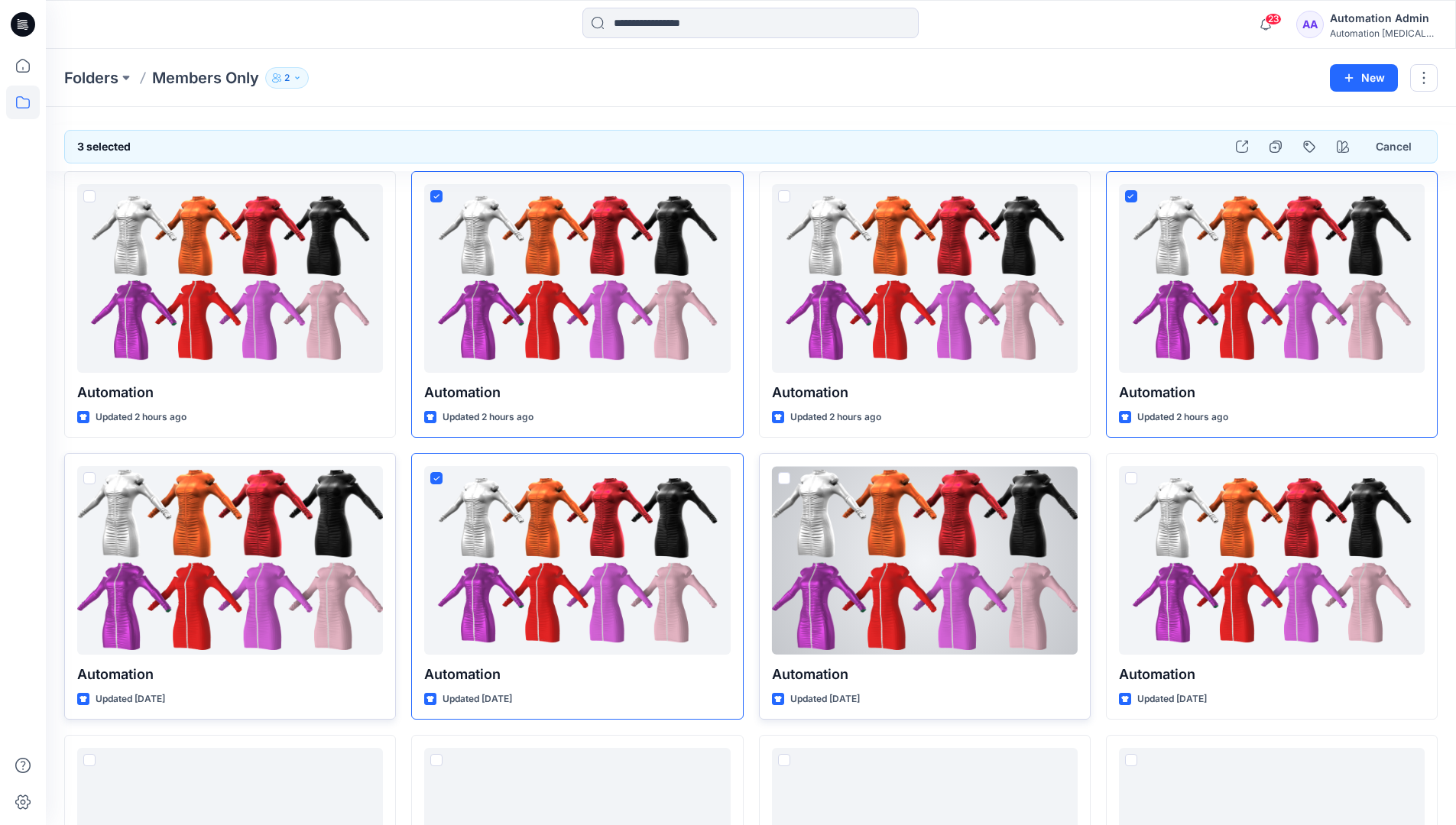
click at [785, 479] on span at bounding box center [784, 479] width 12 height 12
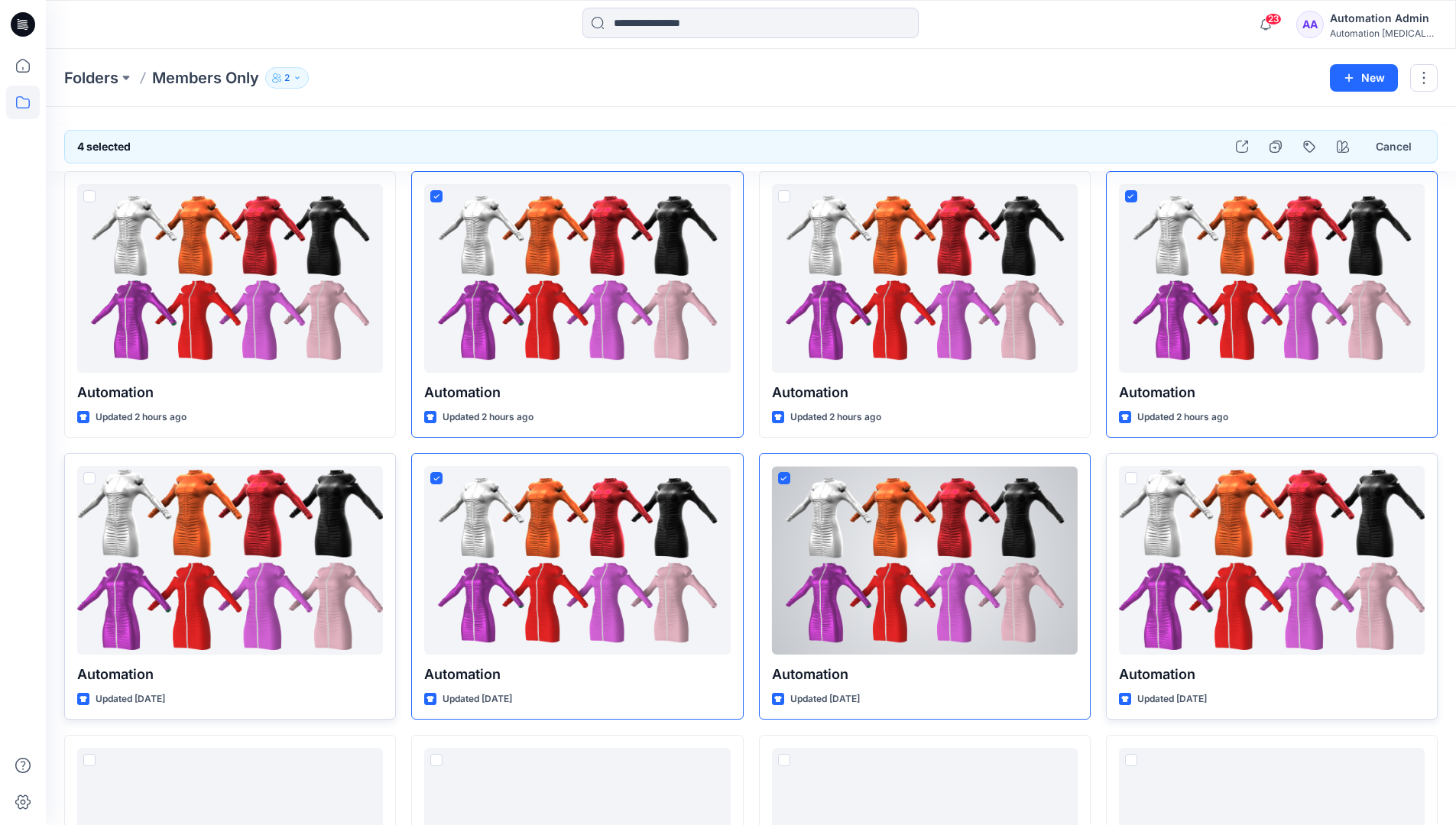
click at [1132, 477] on span at bounding box center [1131, 479] width 12 height 12
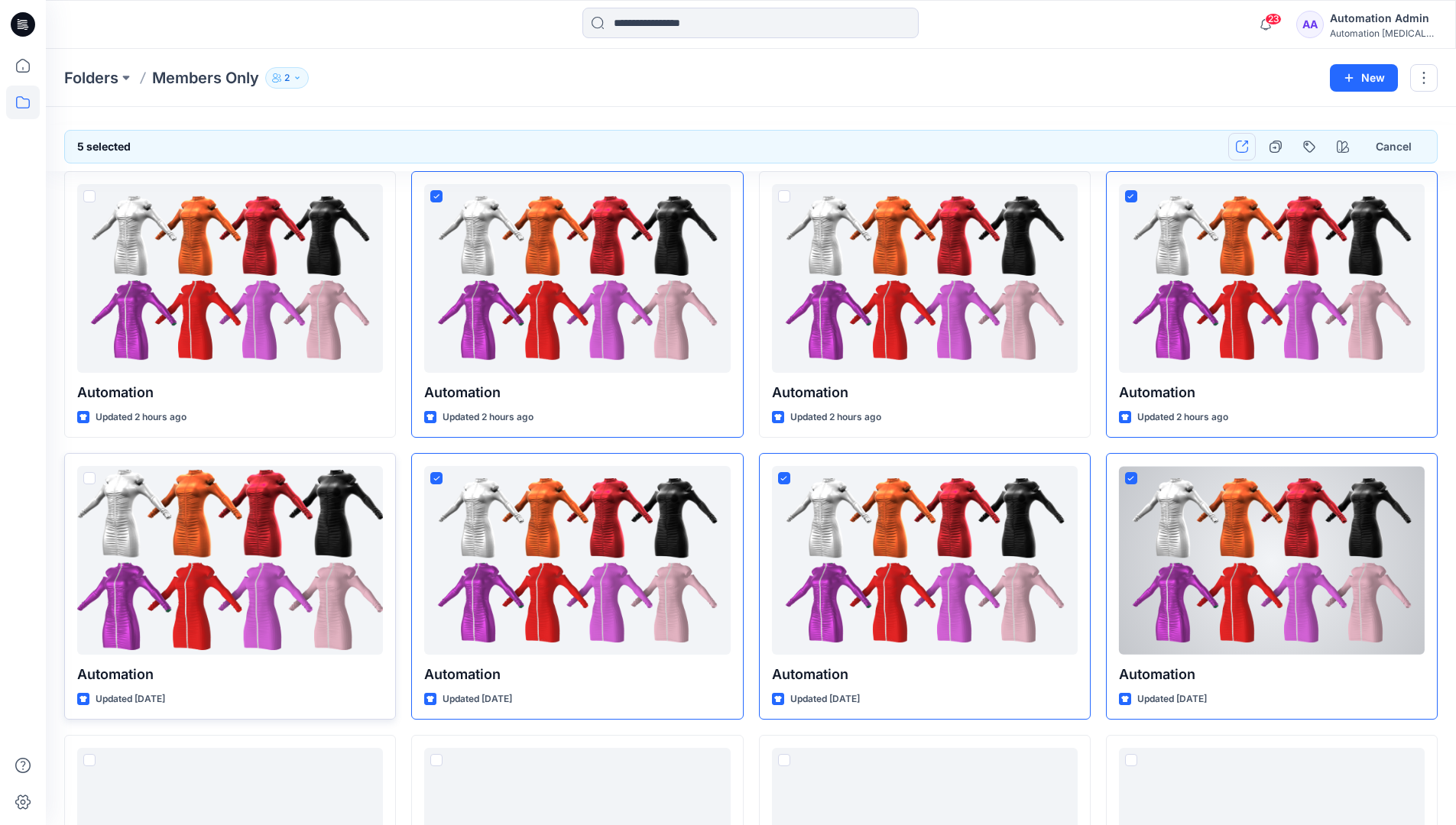
click at [1239, 145] on icon "button" at bounding box center [1242, 146] width 12 height 12
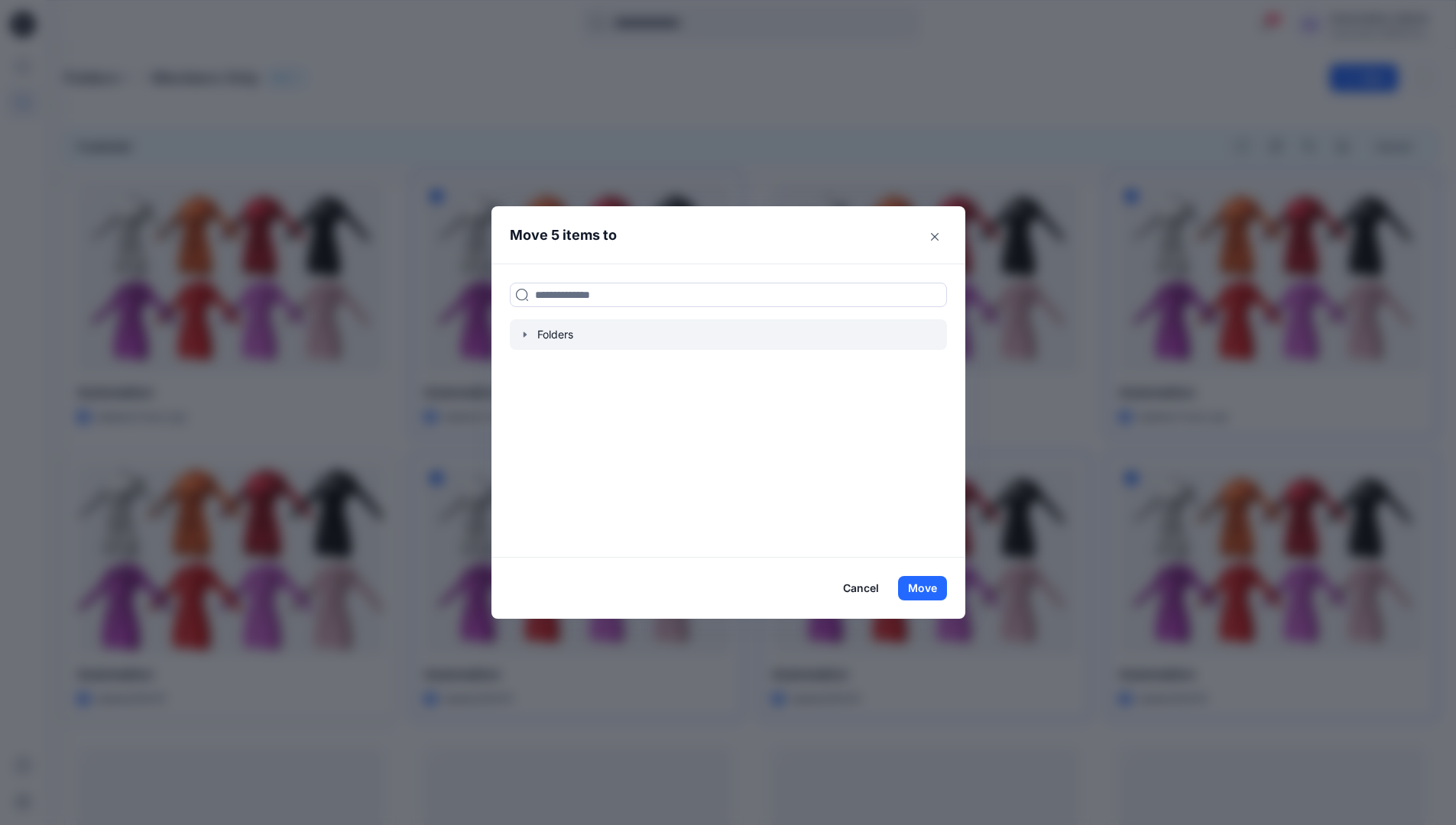
click at [526, 335] on icon "button" at bounding box center [524, 334] width 3 height 5
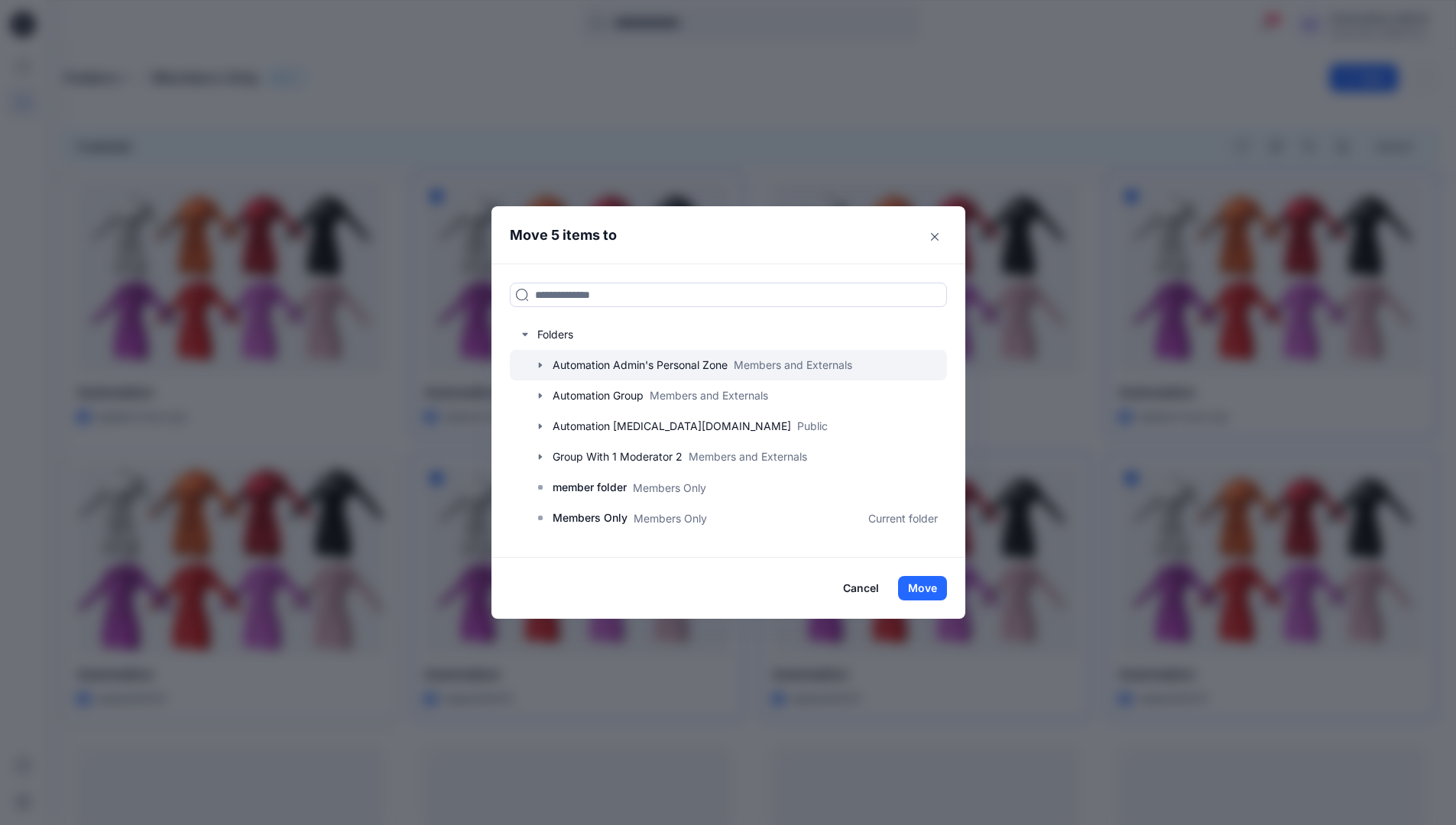
click at [541, 365] on icon "button" at bounding box center [540, 365] width 3 height 5
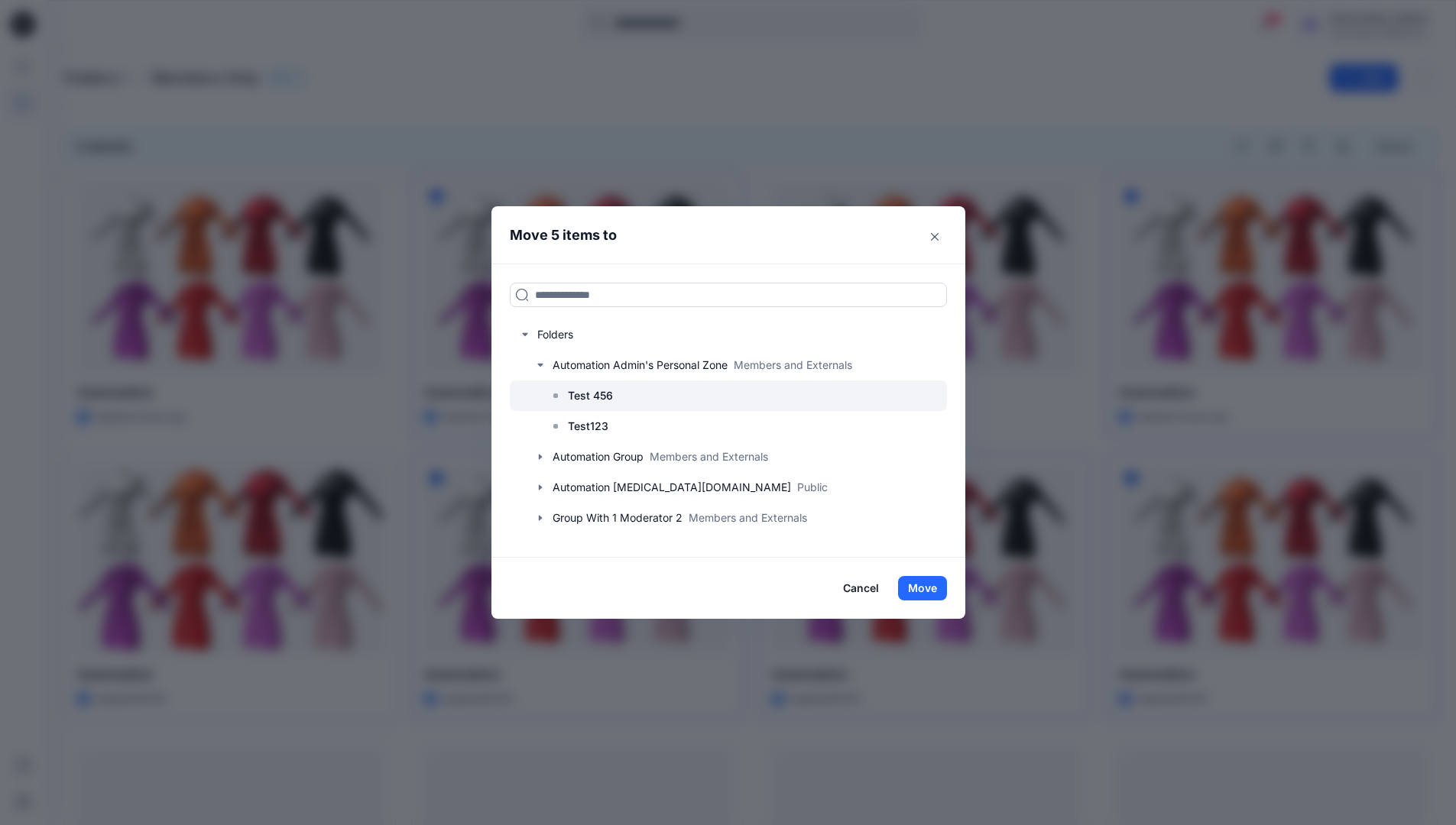
click at [598, 399] on p "Test 456" at bounding box center [590, 396] width 45 height 19
click at [922, 591] on button "Move" at bounding box center [922, 588] width 49 height 25
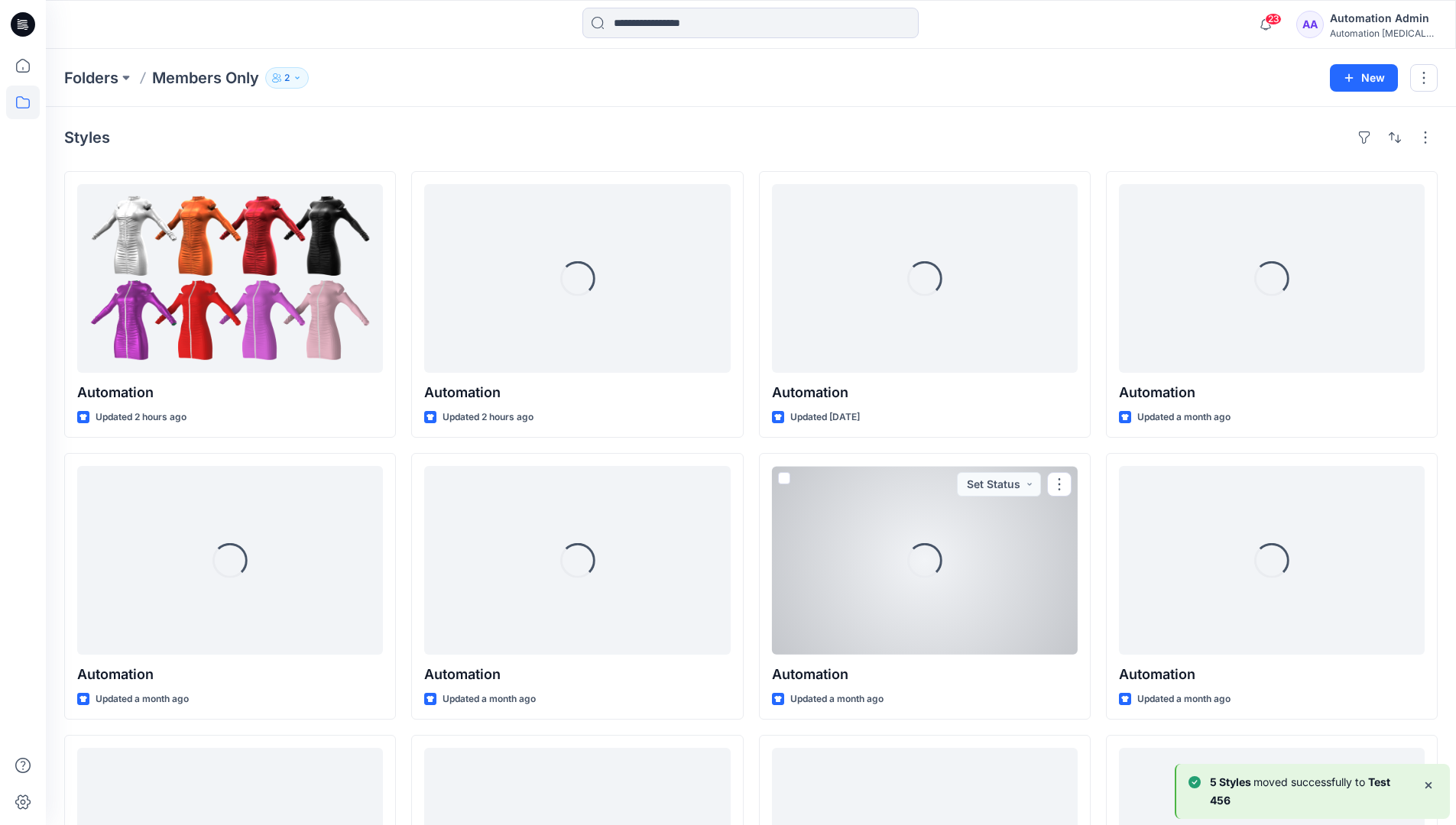
click at [1246, 783] on b "5 Styles" at bounding box center [1232, 782] width 43 height 13
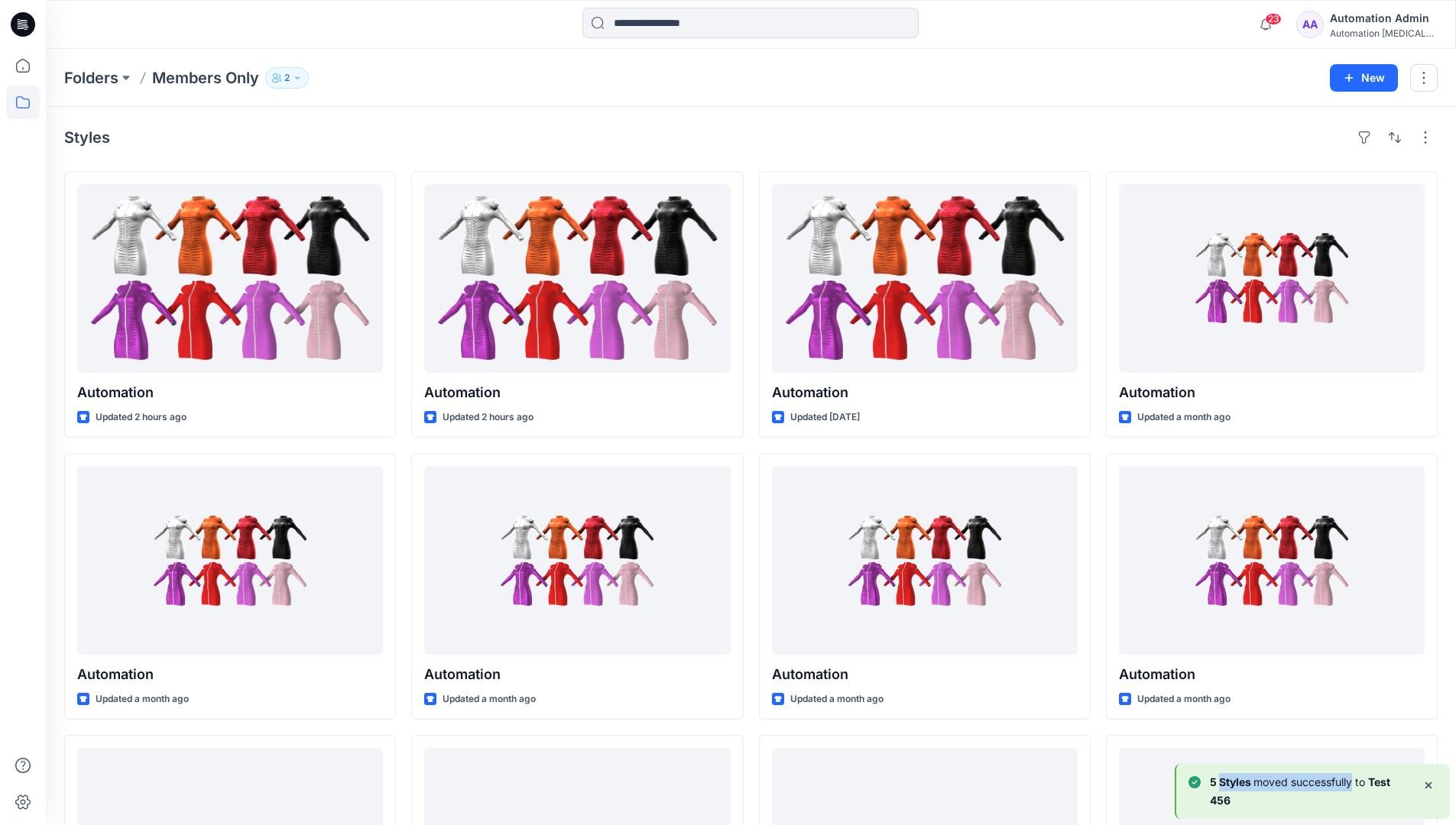
drag, startPoint x: 1246, startPoint y: 783, endPoint x: 1351, endPoint y: 786, distance: 105.0
click at [1351, 786] on p "5 Styles moved successfully to Test 456" at bounding box center [1310, 792] width 201 height 37
click at [1366, 26] on div "Automation Admin" at bounding box center [1384, 19] width 107 height 19
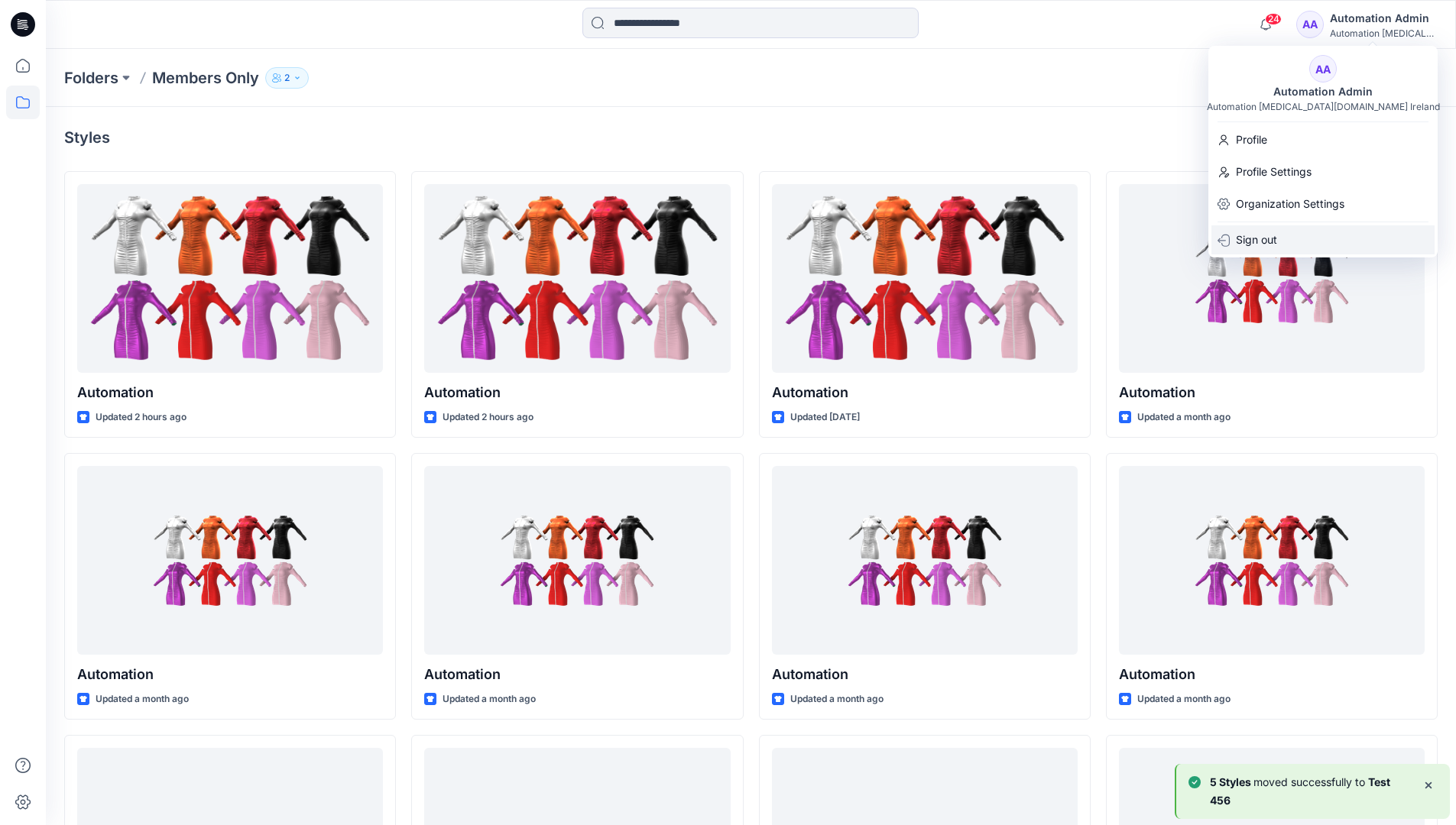
click at [1274, 237] on p "Sign out" at bounding box center [1257, 240] width 42 height 29
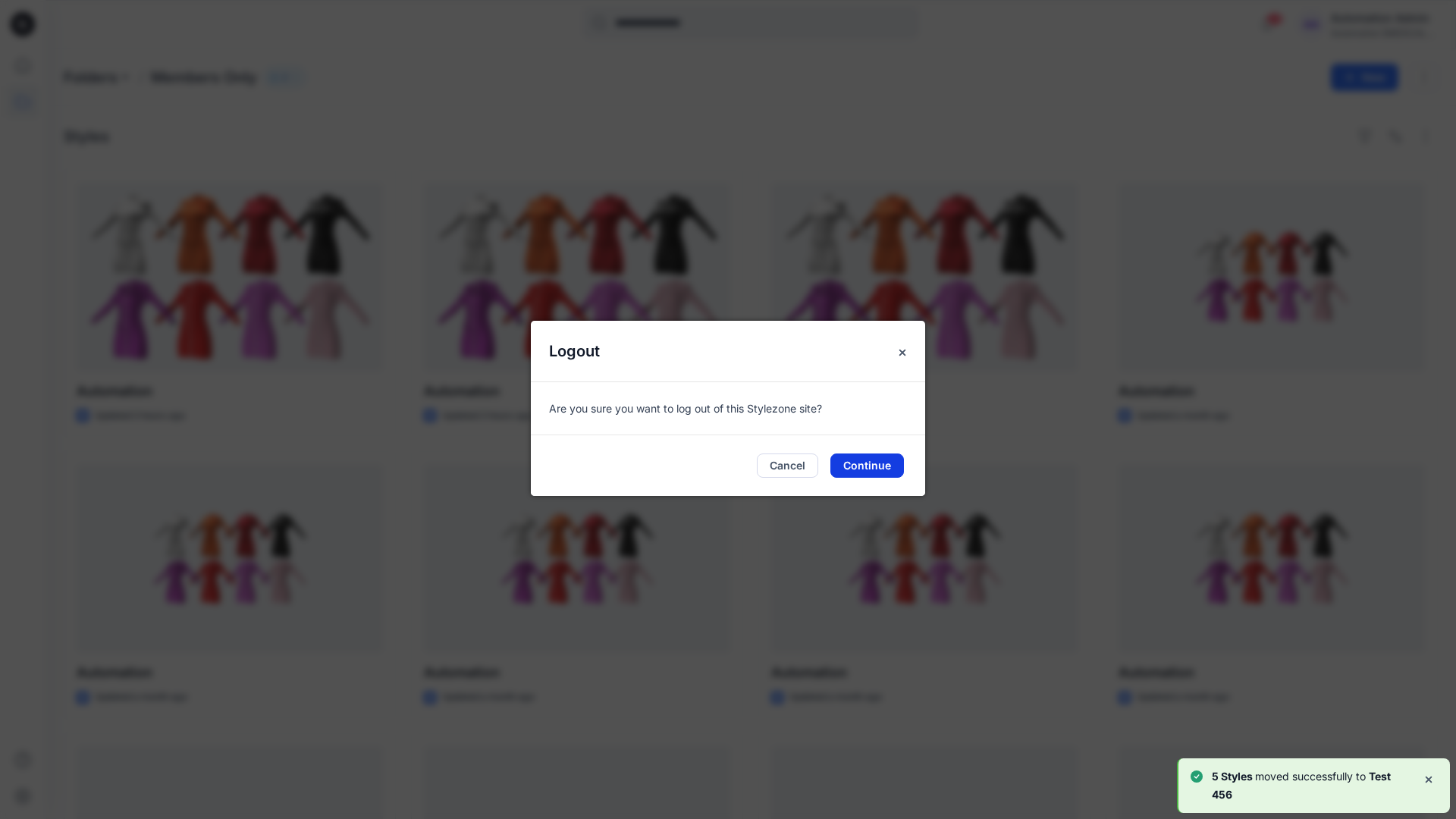
click at [884, 471] on button "Continue" at bounding box center [867, 466] width 73 height 24
